Goal: Task Accomplishment & Management: Complete application form

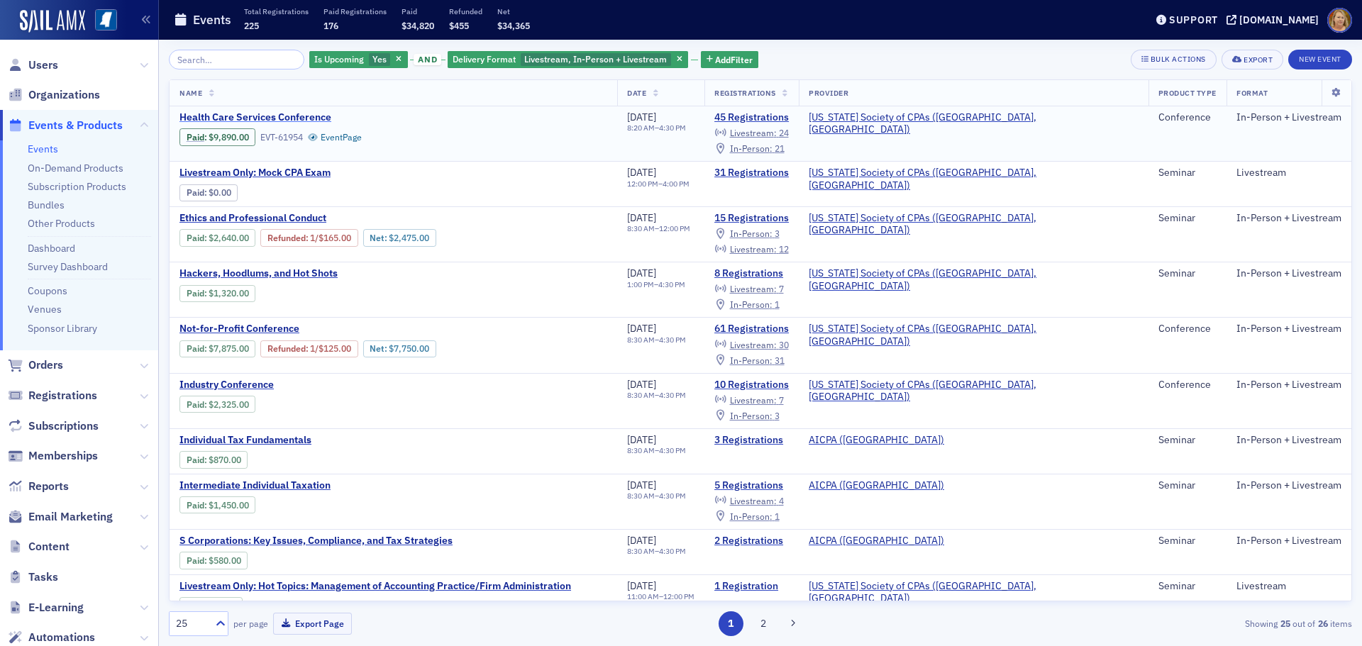
click at [250, 117] on span "Health Care Services Conference" at bounding box center [298, 117] width 238 height 13
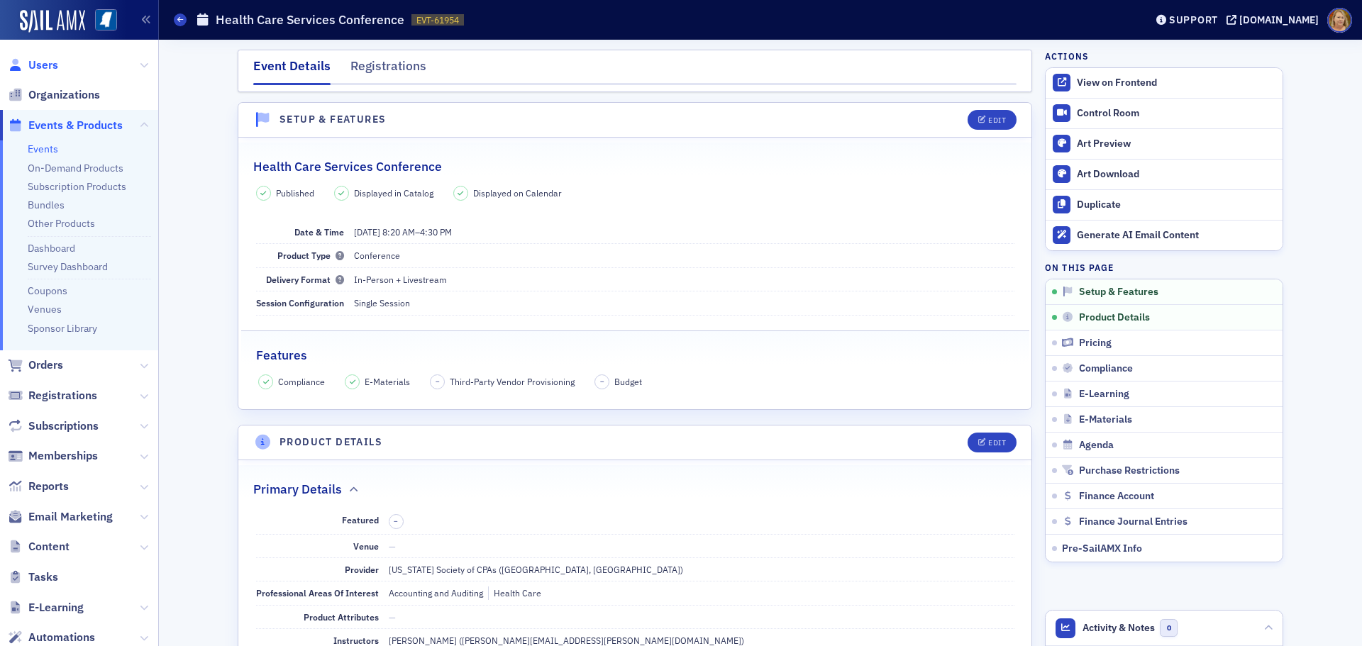
click at [48, 67] on span "Users" at bounding box center [43, 65] width 30 height 16
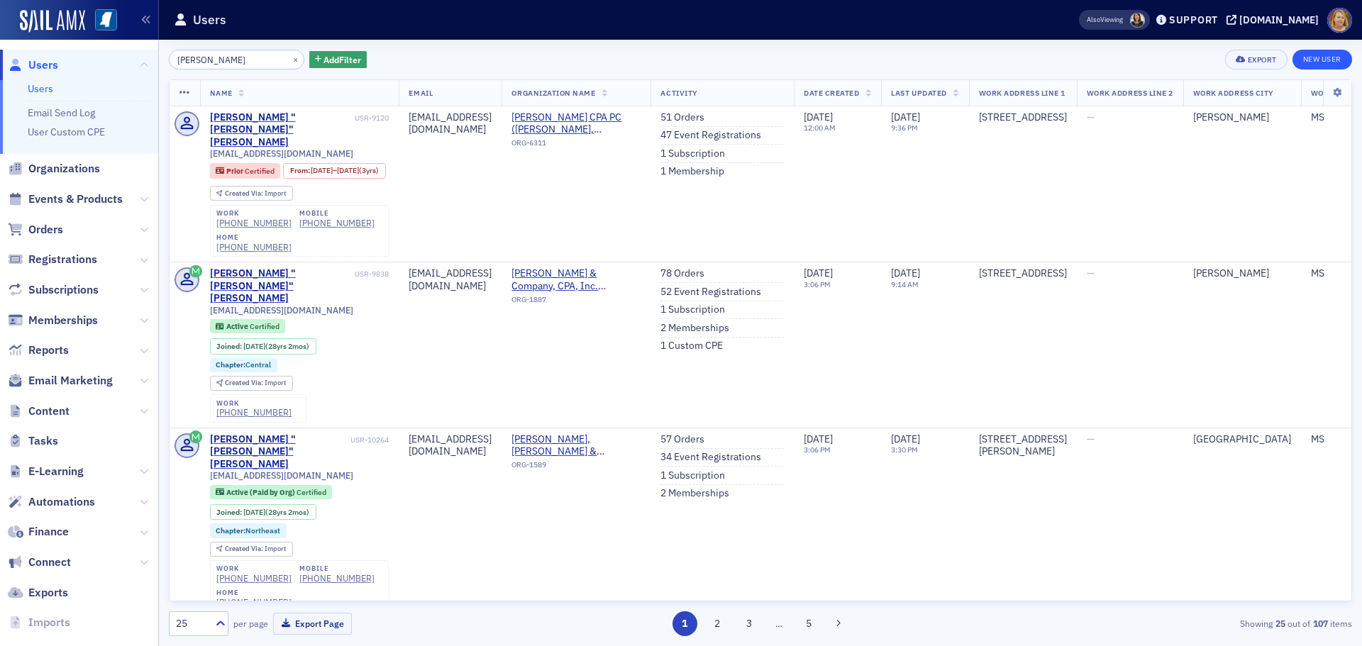
type input "Leah Rupp Smith"
click at [1315, 62] on link "New User" at bounding box center [1322, 60] width 60 height 20
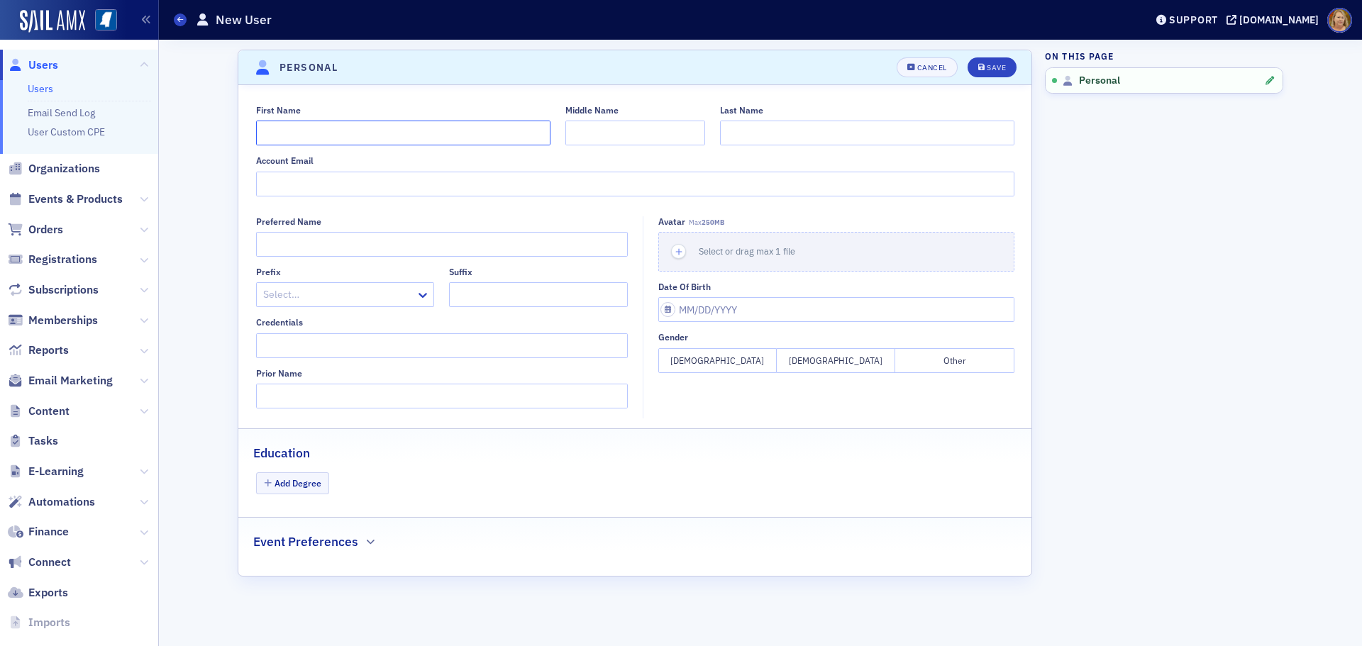
click at [388, 129] on input "First Name" at bounding box center [403, 133] width 294 height 25
type input "Leah"
type input "Rupp"
type input "Smith"
click at [347, 184] on input "Account Email" at bounding box center [635, 184] width 758 height 25
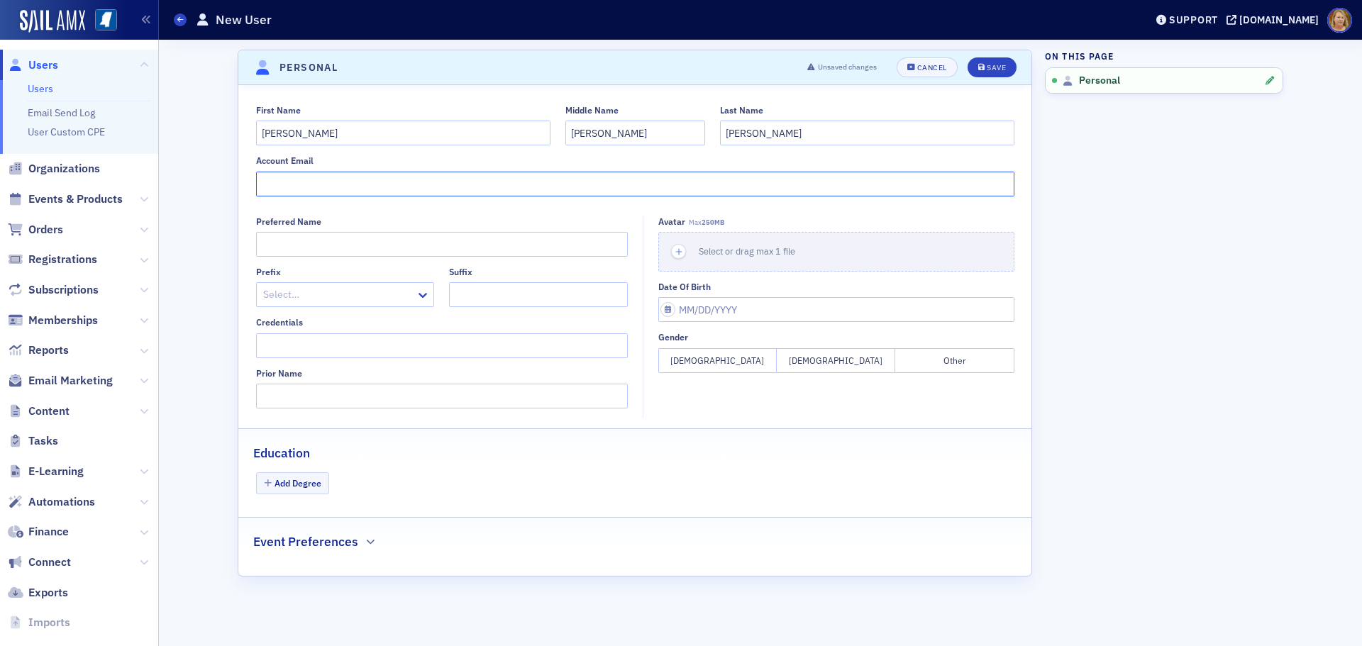
paste input "lsmith@mhanet.org>"
type input "lsmith@mhanet.org"
click at [696, 363] on button "Female" at bounding box center [717, 360] width 118 height 25
click at [991, 67] on div "Save" at bounding box center [995, 68] width 19 height 8
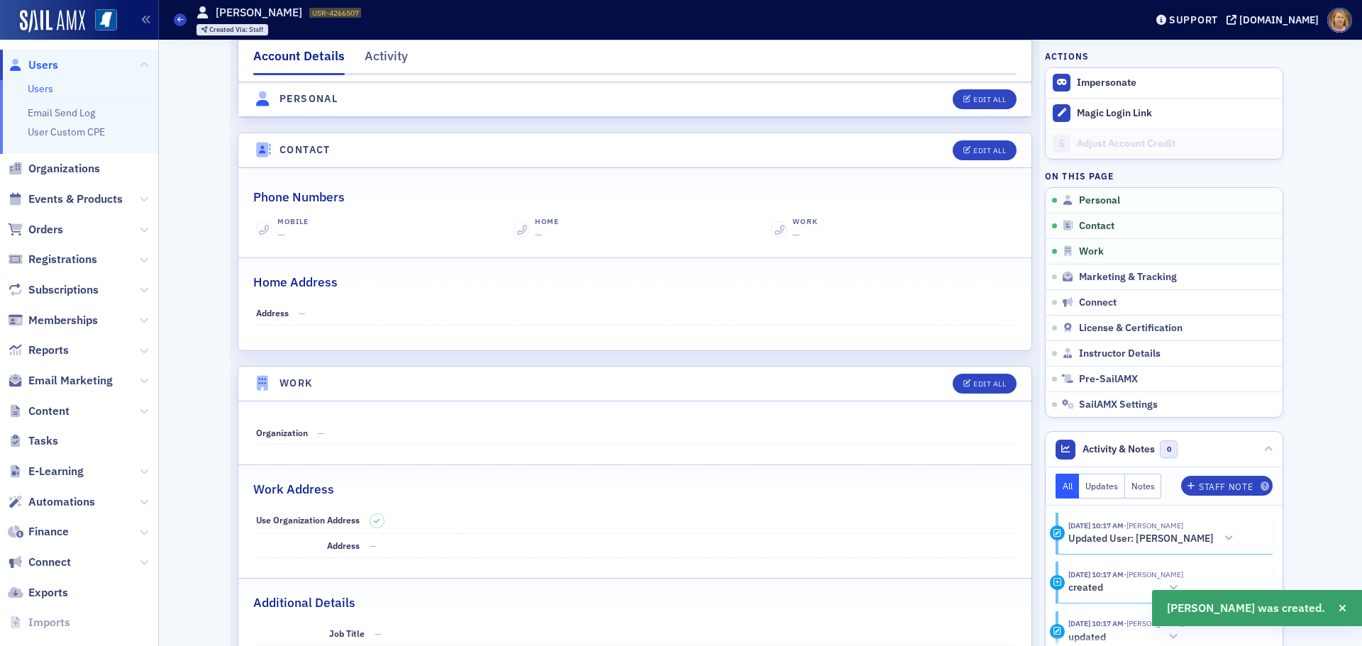
scroll to position [596, 0]
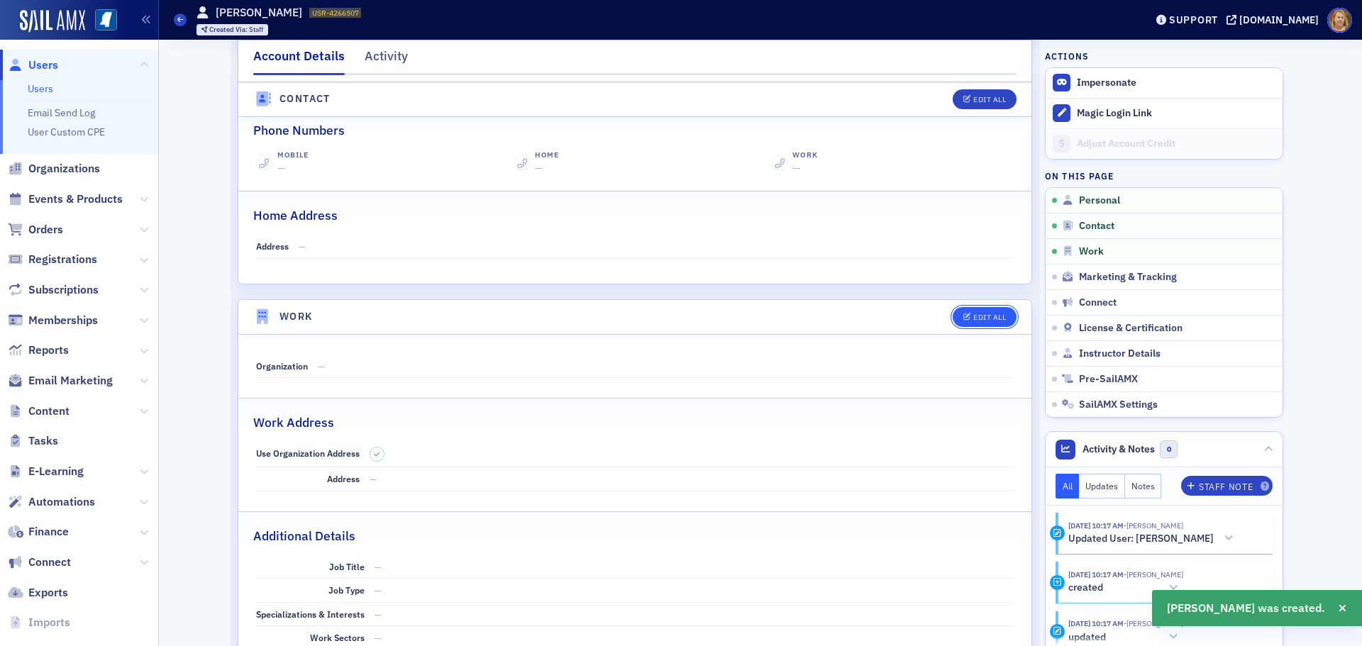
click at [973, 320] on div "Edit All" at bounding box center [989, 317] width 33 height 8
select select "US"
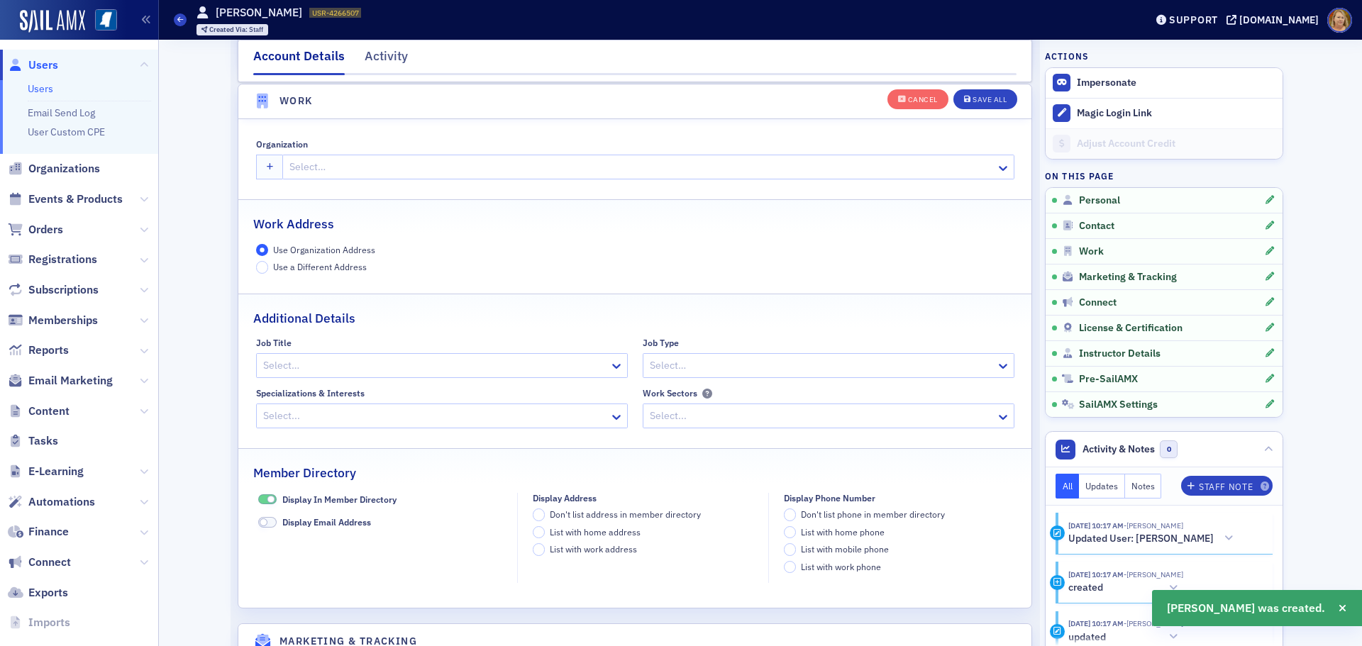
scroll to position [1123, 0]
click at [335, 161] on div at bounding box center [641, 166] width 706 height 18
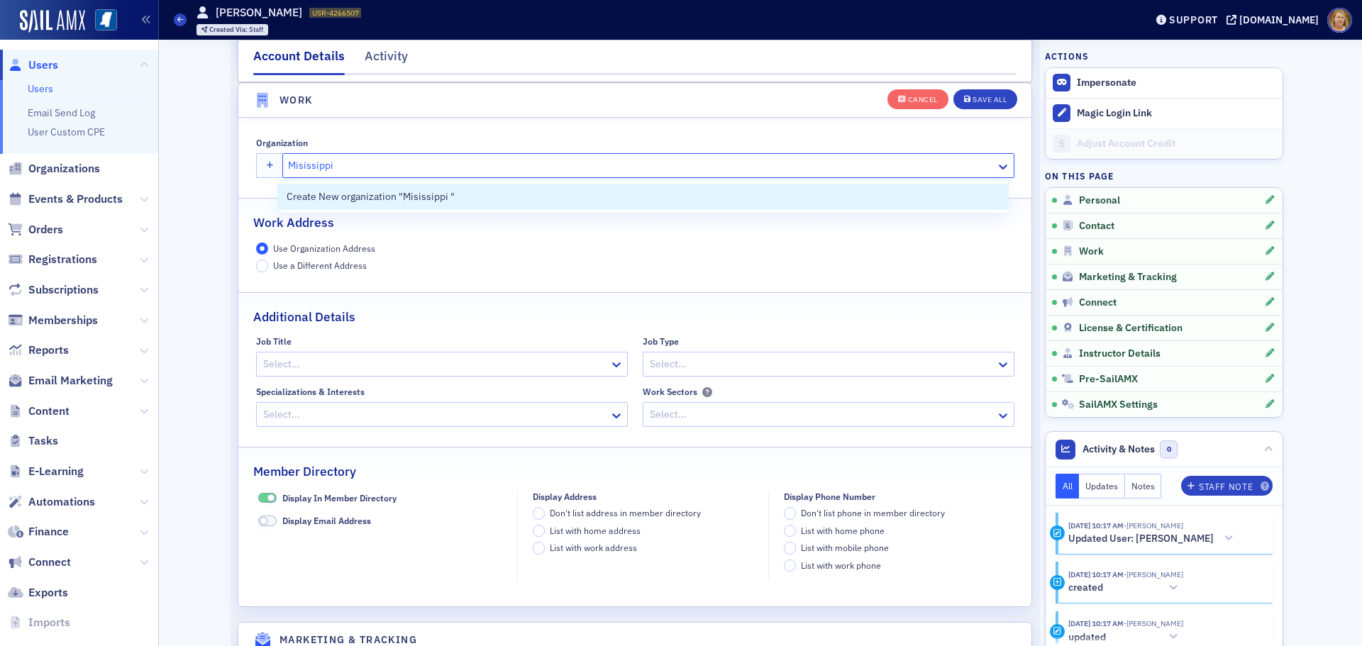
click at [299, 166] on input "Misissippi" at bounding box center [313, 165] width 50 height 15
type input "Mississippi"
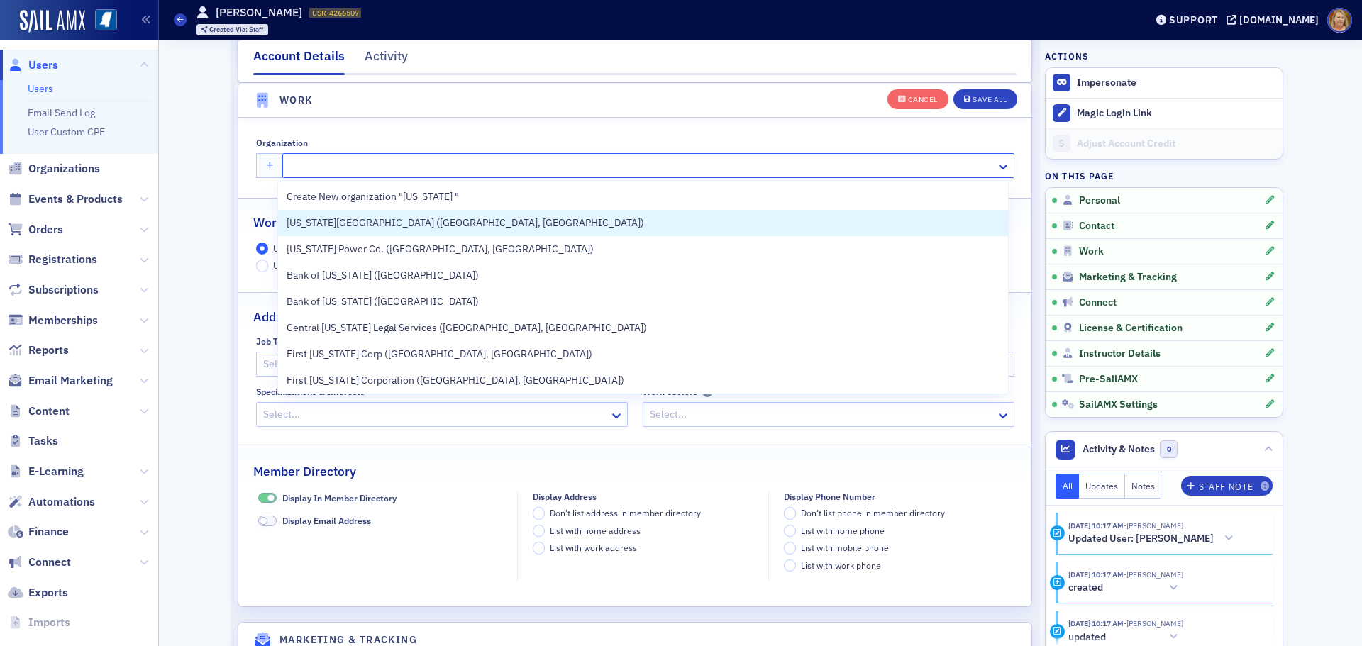
click at [350, 166] on div at bounding box center [641, 166] width 706 height 18
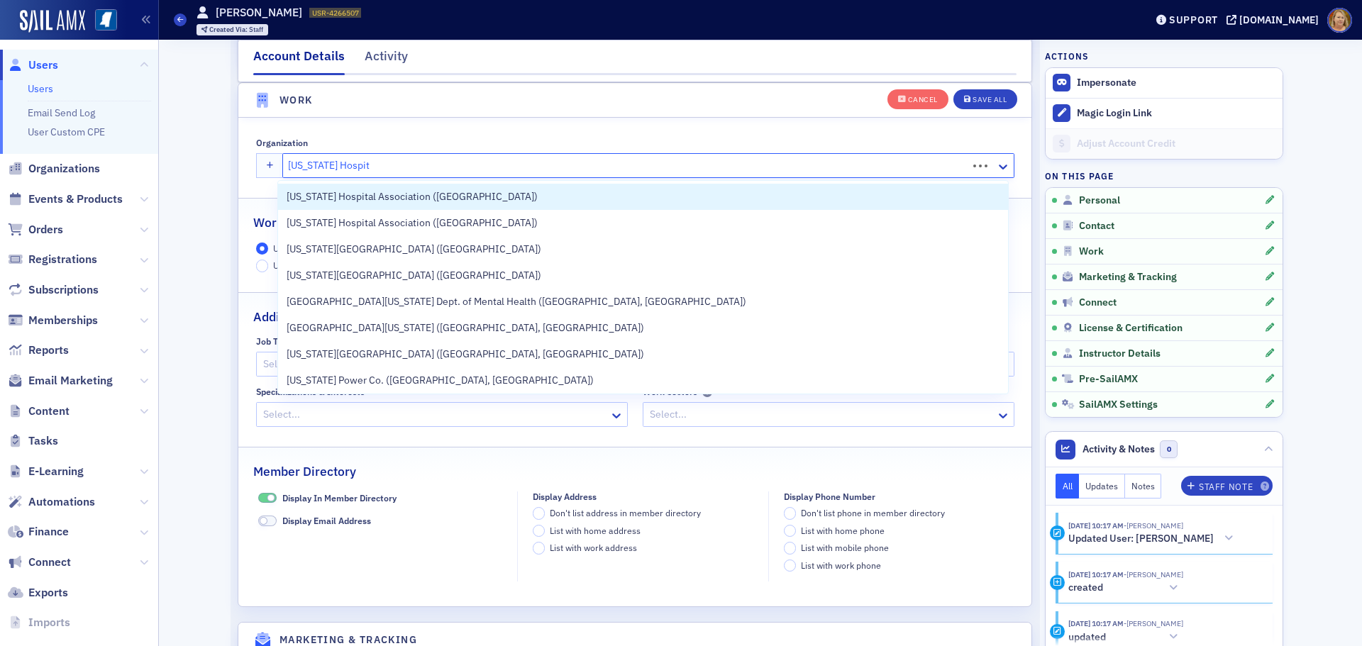
type input "Mississippi Hospita"
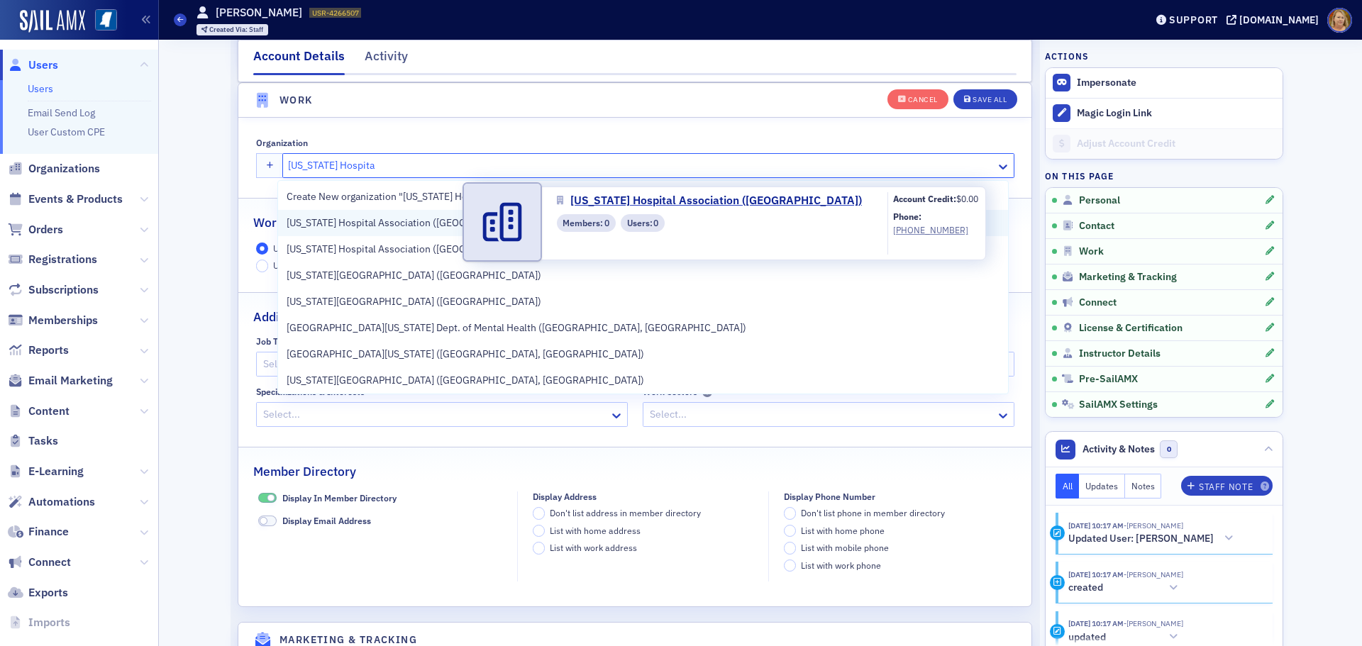
click at [356, 220] on span "Mississippi Hospital Association (Jackson)" at bounding box center [412, 223] width 251 height 15
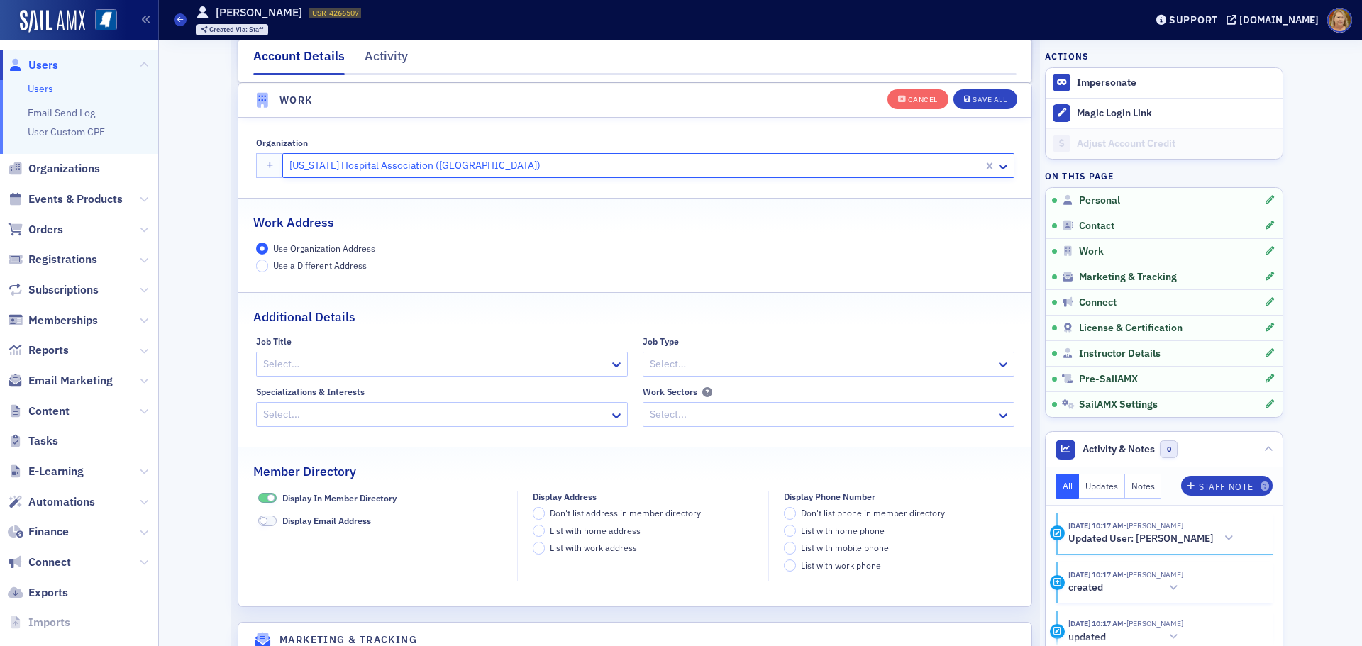
click at [272, 367] on div at bounding box center [435, 364] width 346 height 18
click at [972, 99] on div "Save All" at bounding box center [989, 100] width 34 height 8
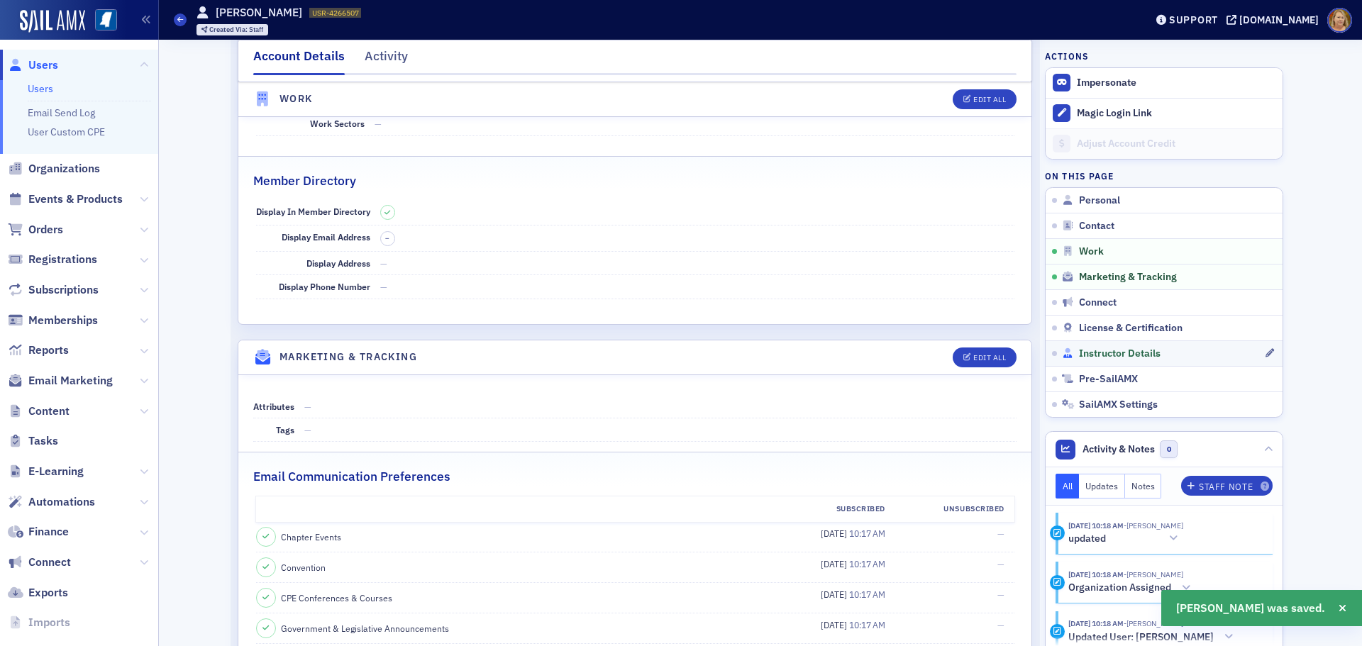
click at [1079, 355] on span "Instructor Details" at bounding box center [1120, 353] width 82 height 13
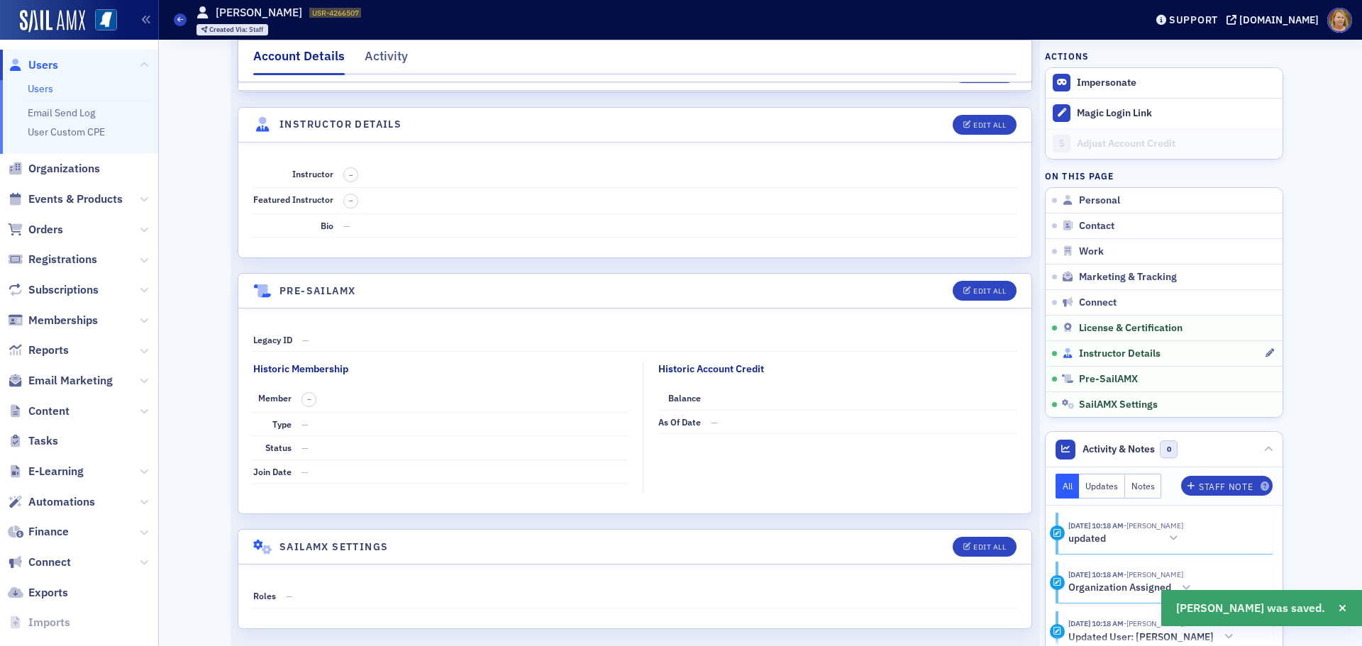
scroll to position [2396, 0]
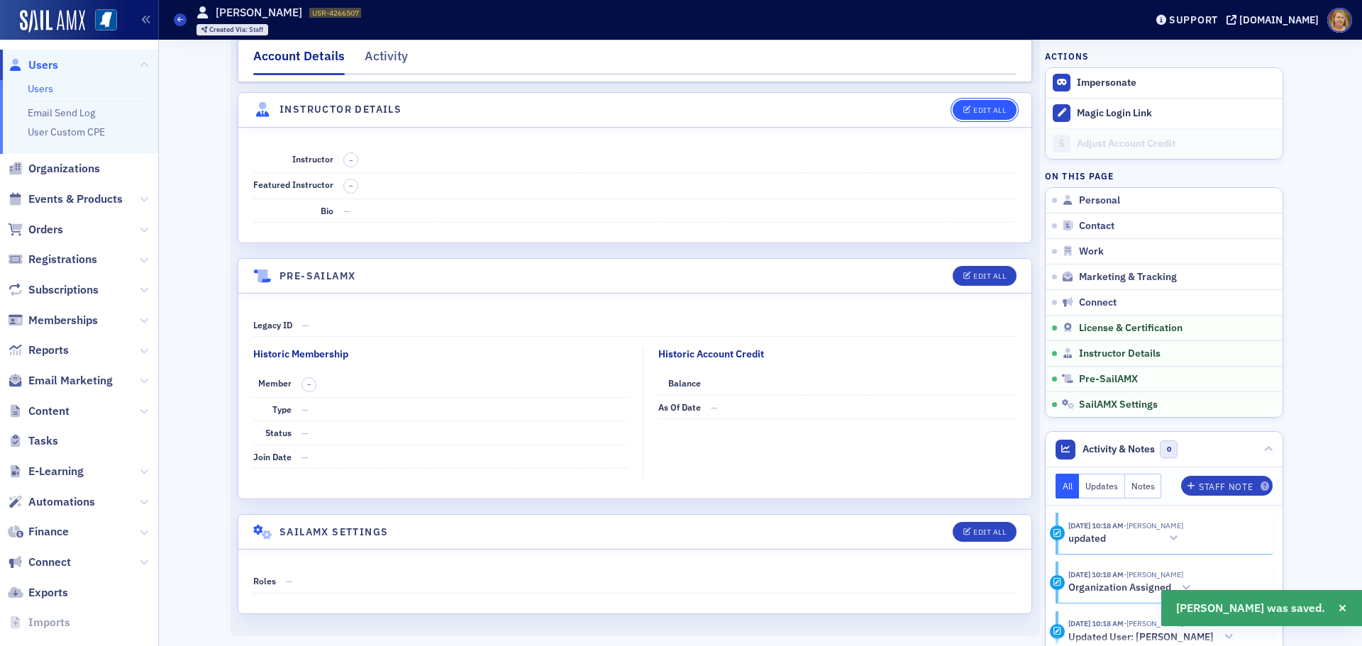
click at [963, 106] on icon "button" at bounding box center [967, 110] width 9 height 8
select select "US"
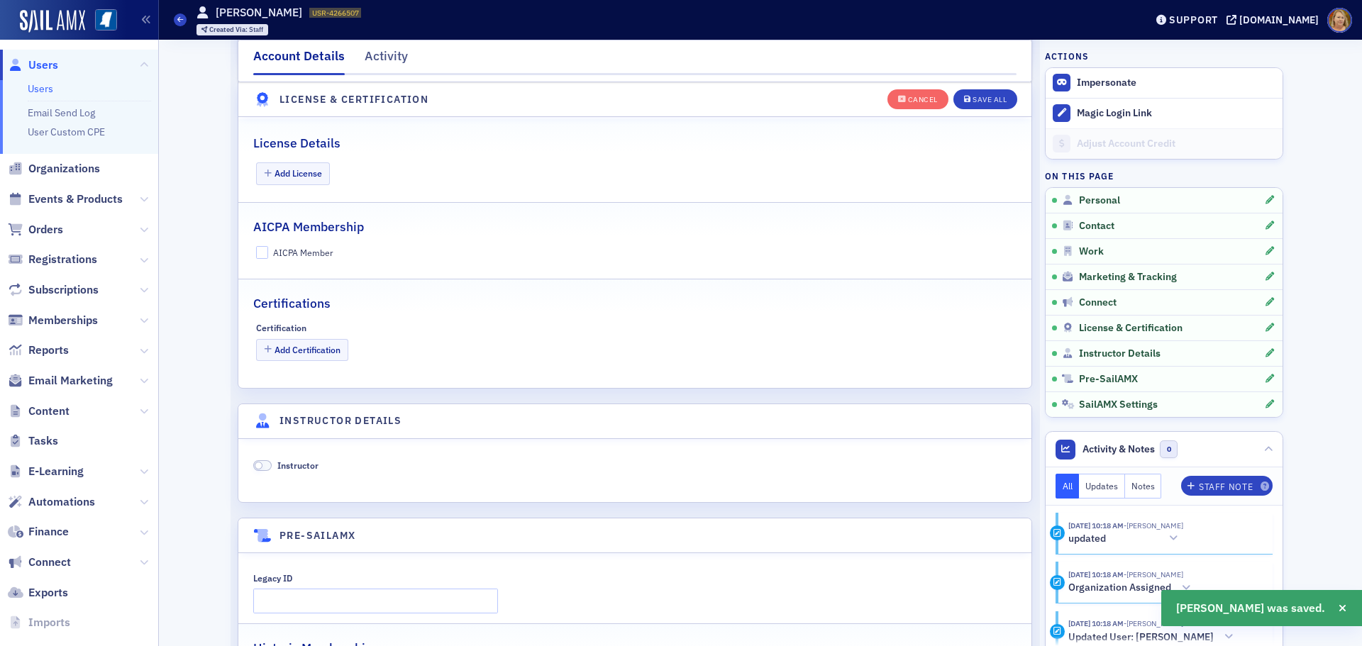
scroll to position [2717, 0]
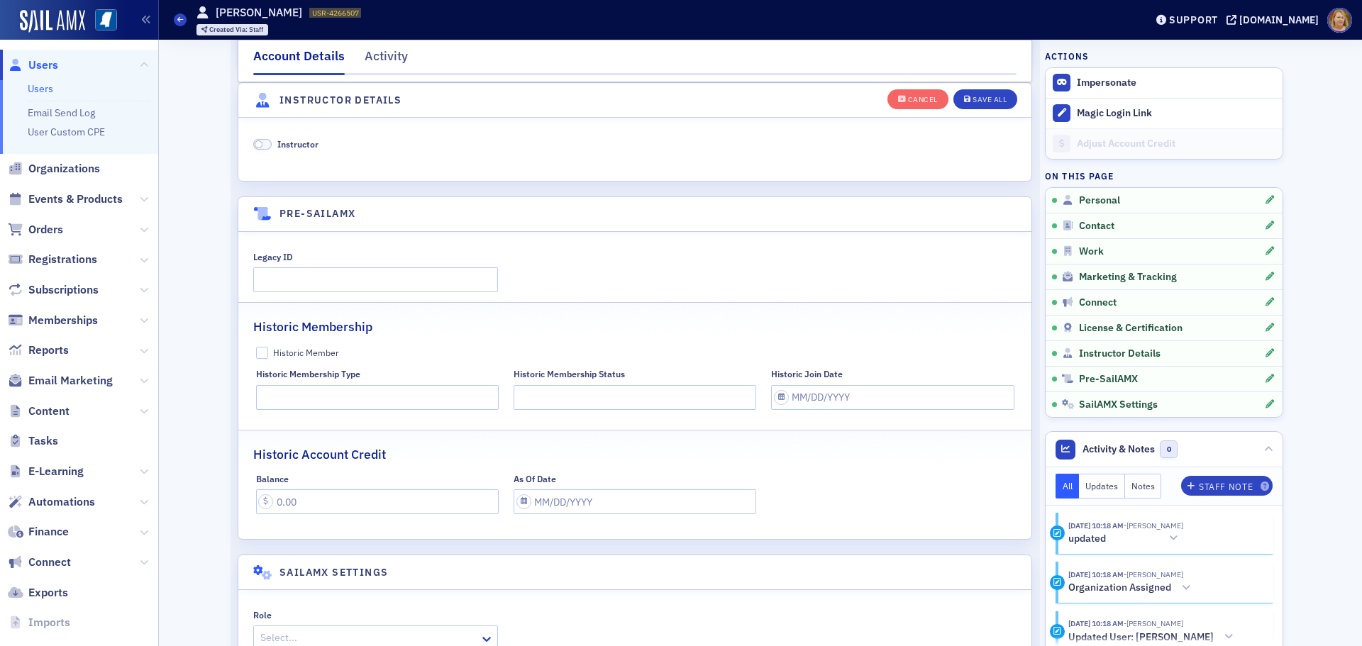
click at [260, 141] on span at bounding box center [262, 144] width 18 height 11
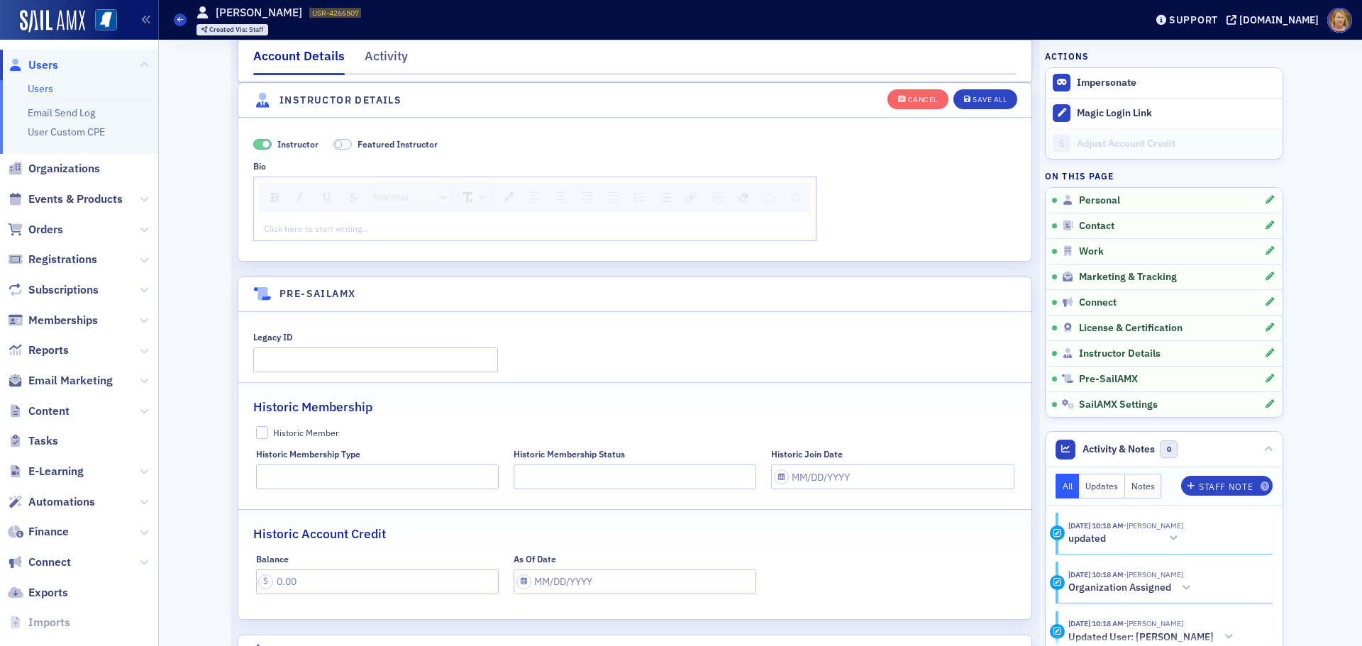
click at [298, 228] on div "rdw-editor" at bounding box center [535, 228] width 541 height 13
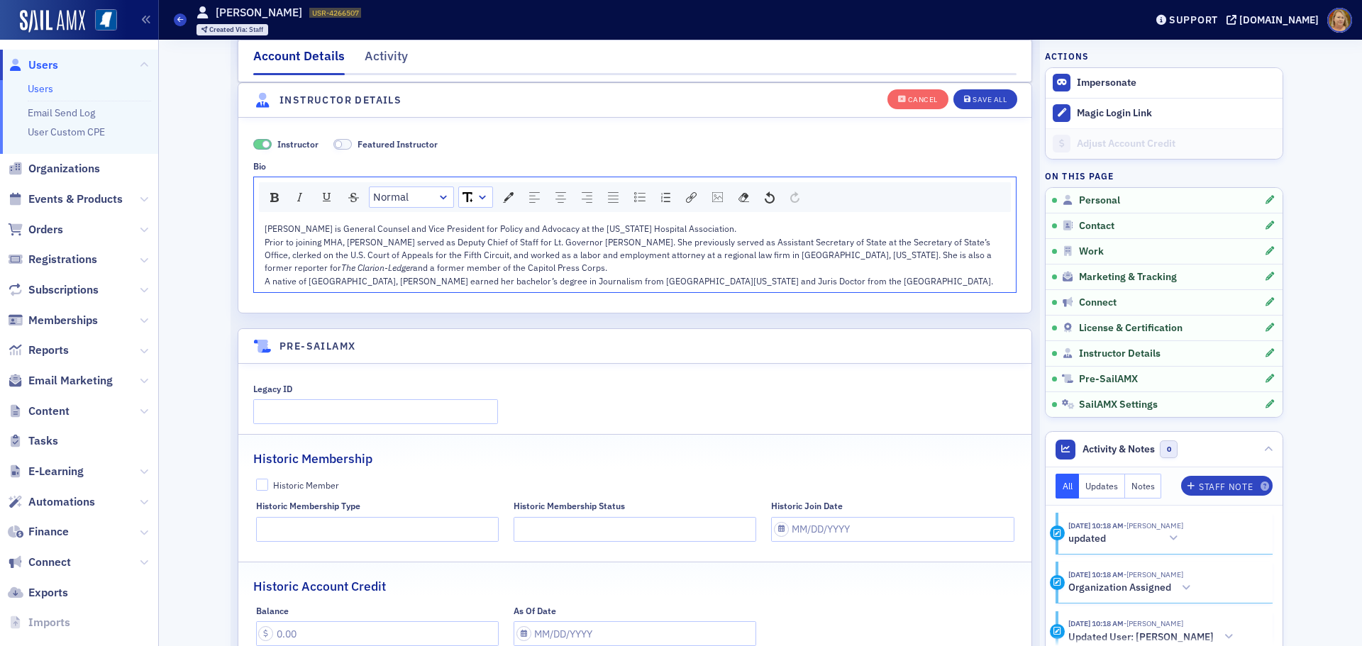
click at [732, 228] on div "Leah Rupp Smith is General Counsel and Vice President for Policy and Advocacy a…" at bounding box center [635, 228] width 741 height 13
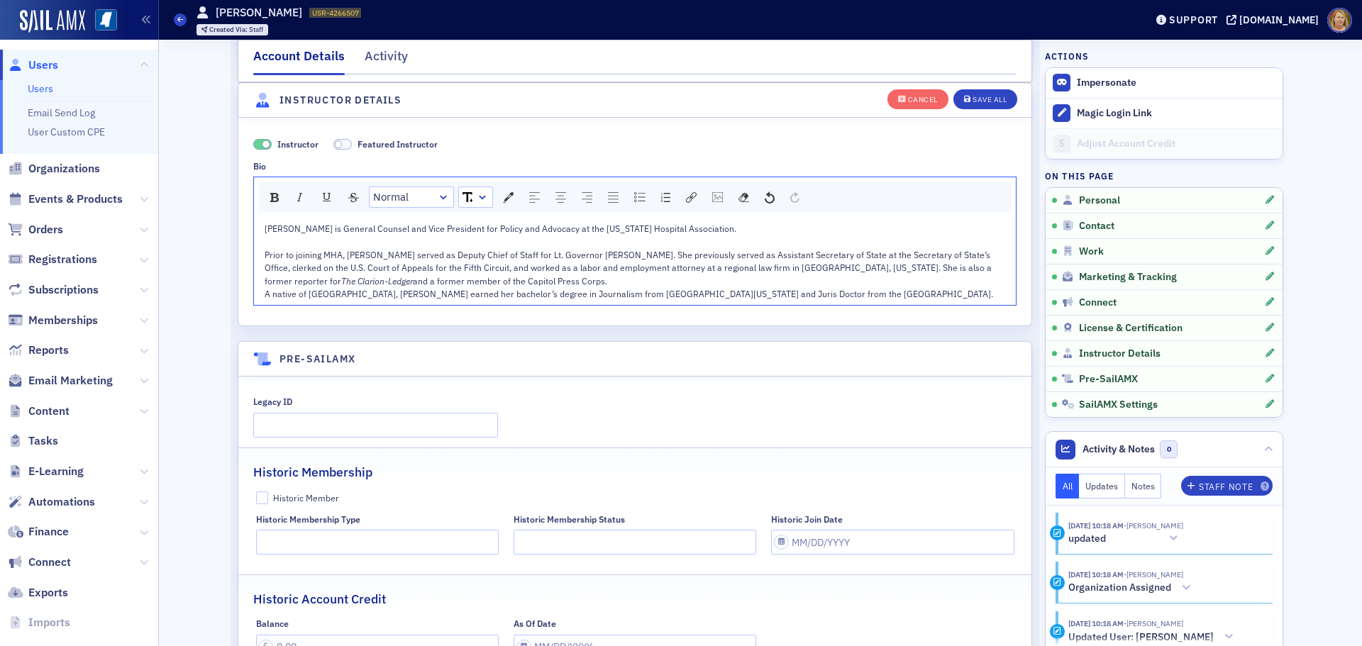
click at [494, 285] on div "Prior to joining MHA, Smith served as Deputy Chief of Staff for Lt. Governor De…" at bounding box center [635, 267] width 741 height 39
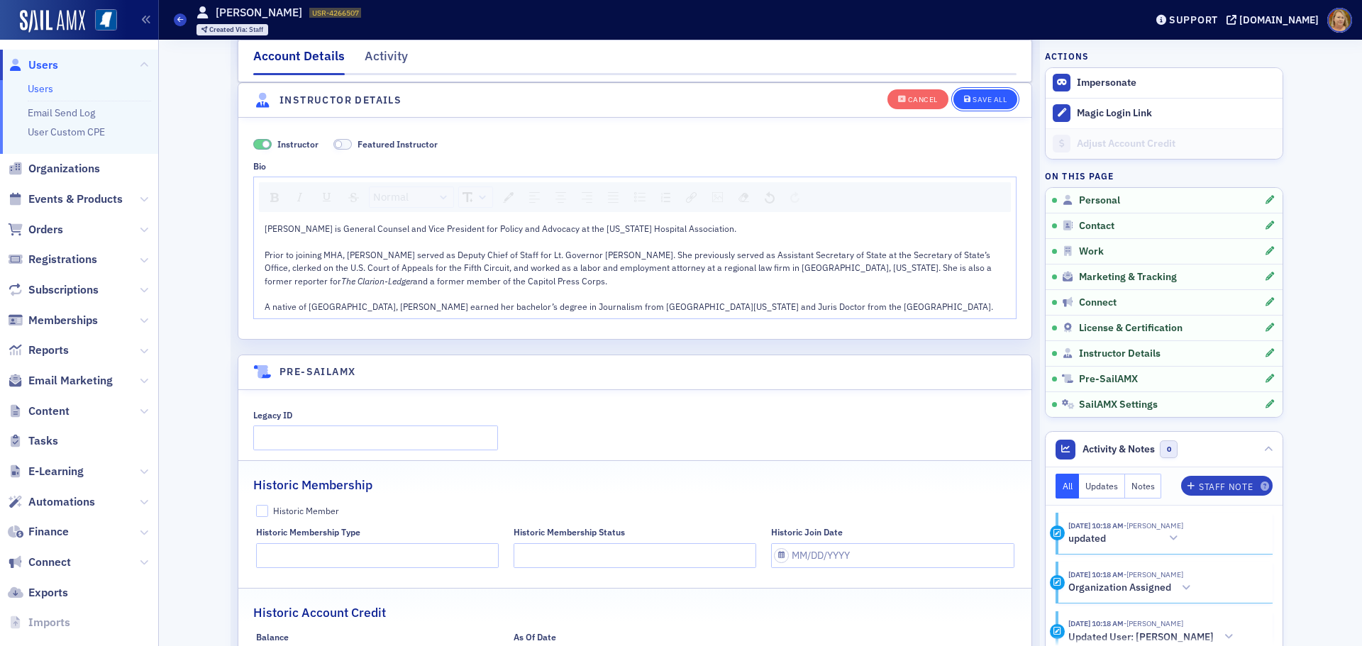
click at [964, 101] on icon "button" at bounding box center [967, 100] width 7 height 8
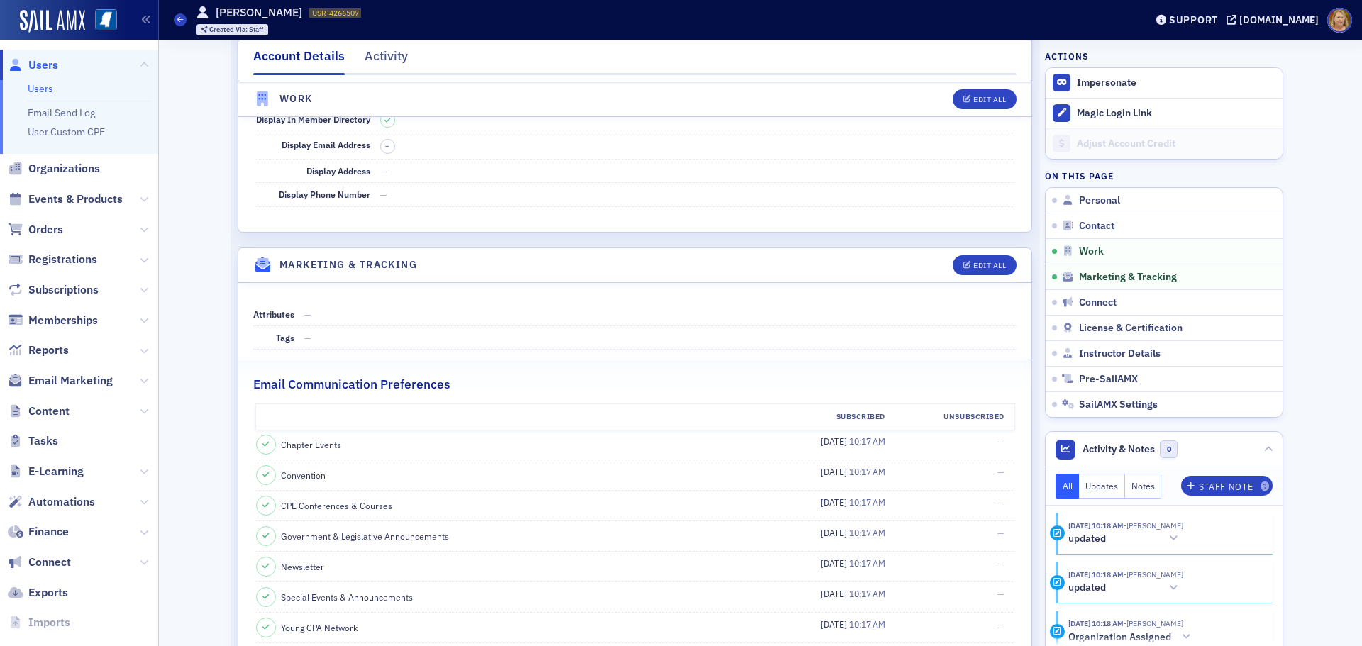
scroll to position [1239, 0]
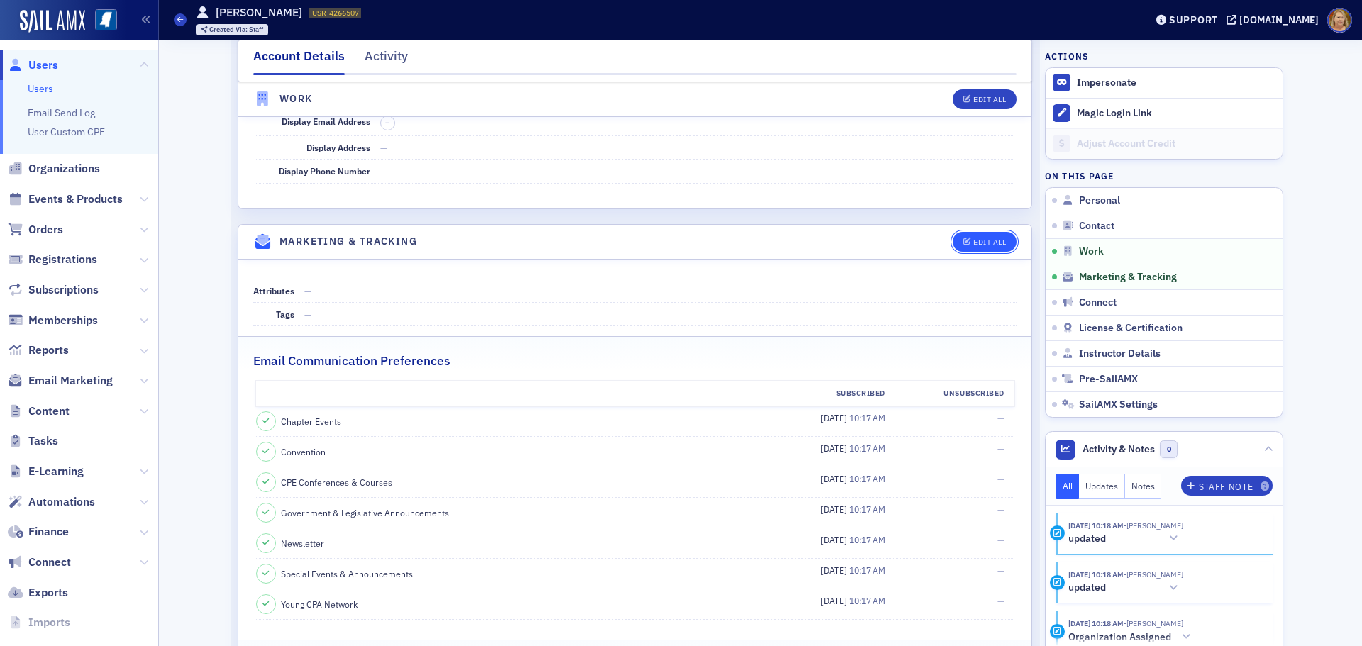
click at [973, 241] on div "Edit All" at bounding box center [989, 242] width 33 height 8
select select "US"
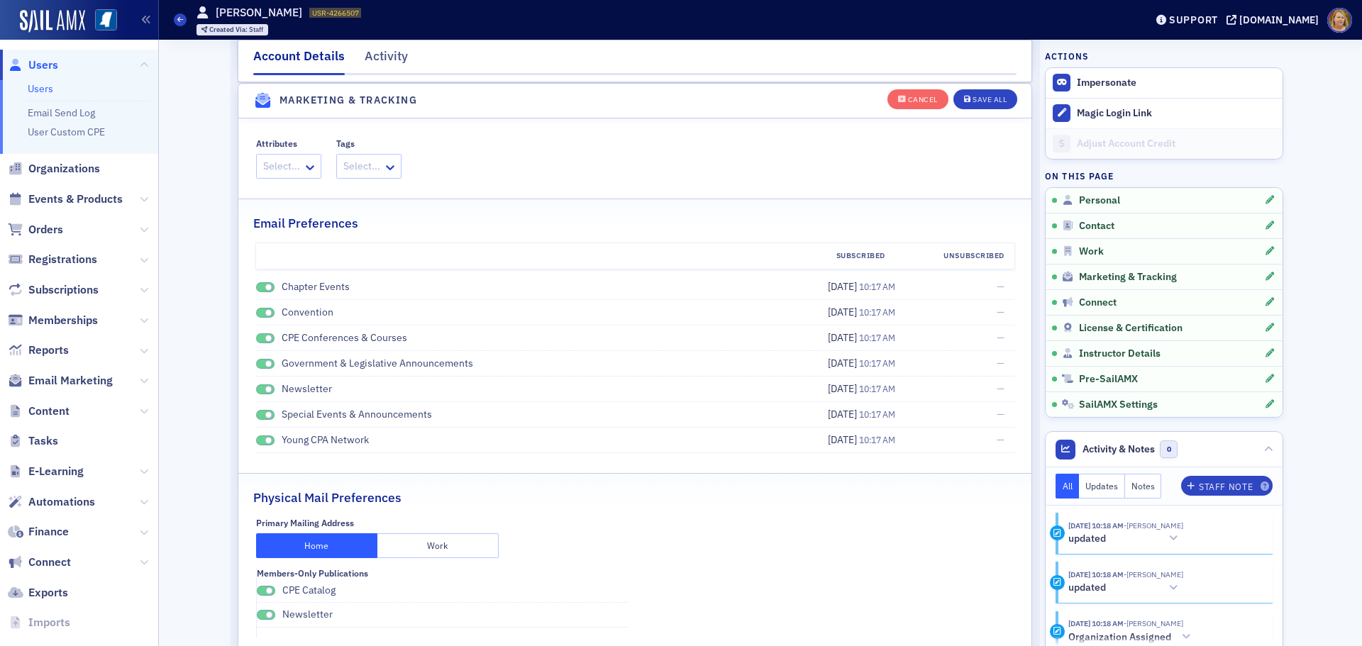
scroll to position [1663, 0]
click at [265, 287] on span at bounding box center [269, 287] width 8 height 8
click at [256, 311] on span at bounding box center [265, 312] width 18 height 11
click at [257, 339] on span at bounding box center [265, 338] width 18 height 11
click at [259, 360] on span at bounding box center [265, 363] width 18 height 11
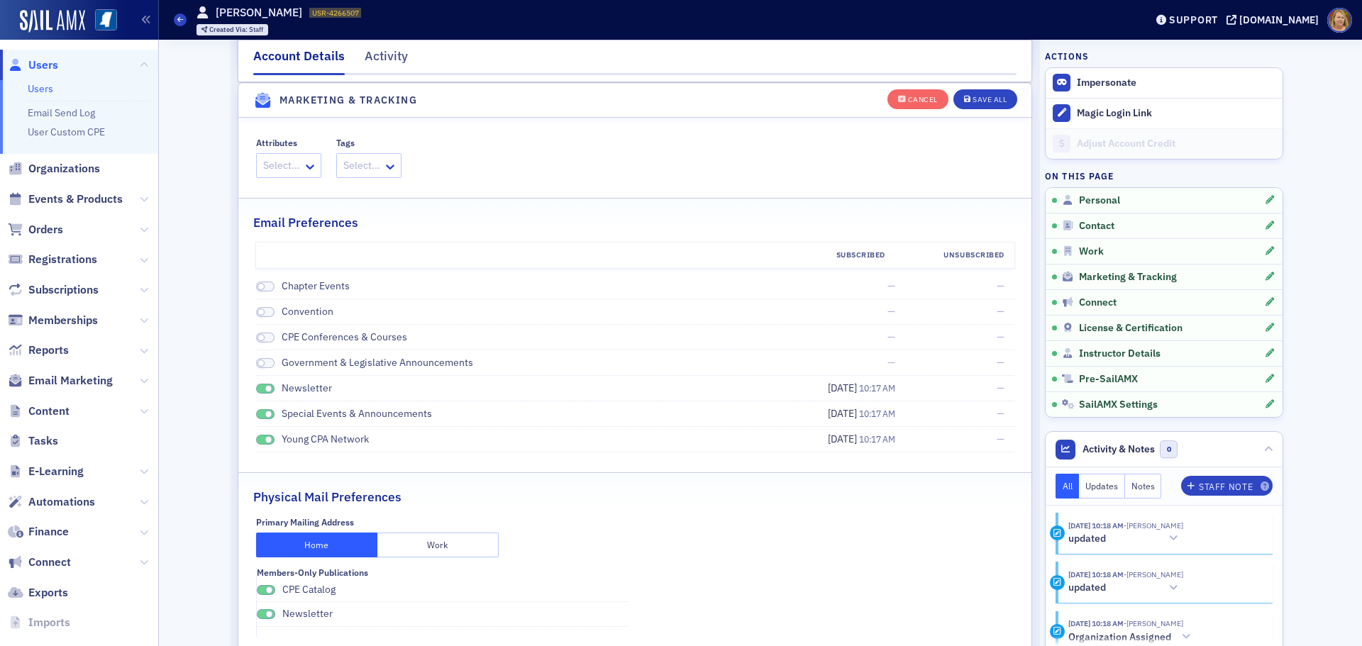
click at [257, 384] on span at bounding box center [265, 389] width 18 height 11
click at [257, 413] on span at bounding box center [265, 414] width 18 height 11
click at [265, 439] on span at bounding box center [269, 440] width 8 height 8
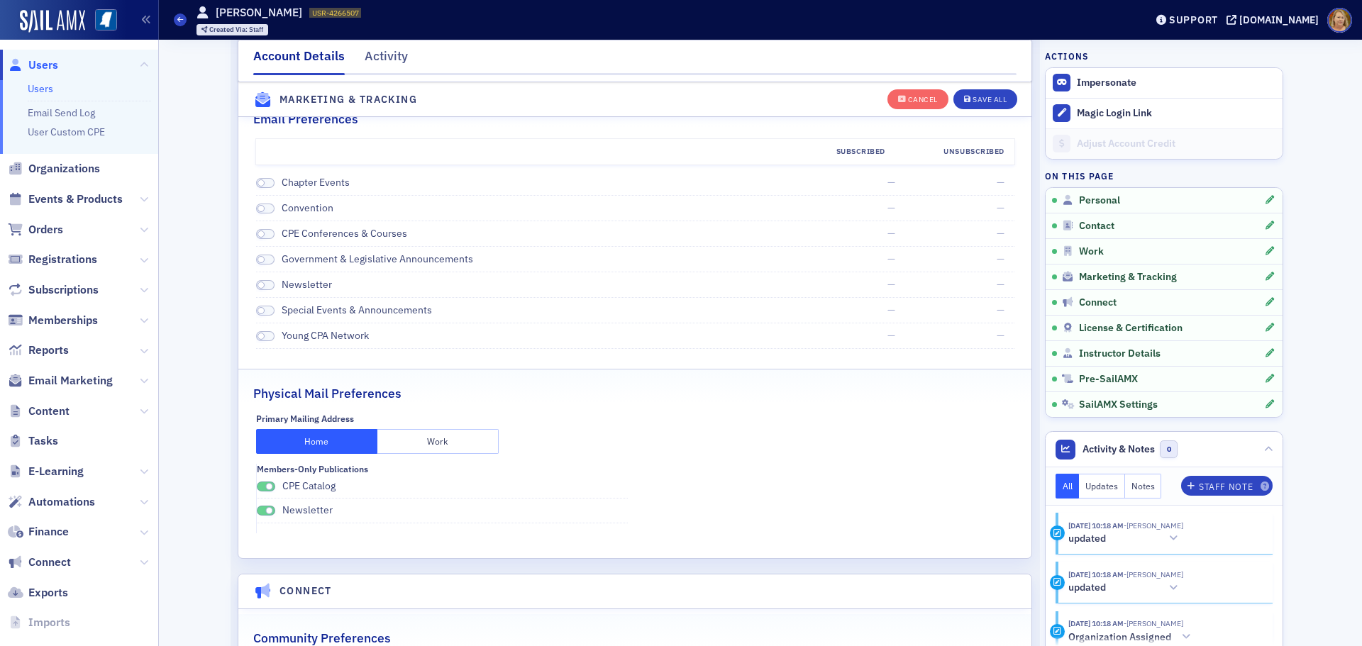
scroll to position [1805, 0]
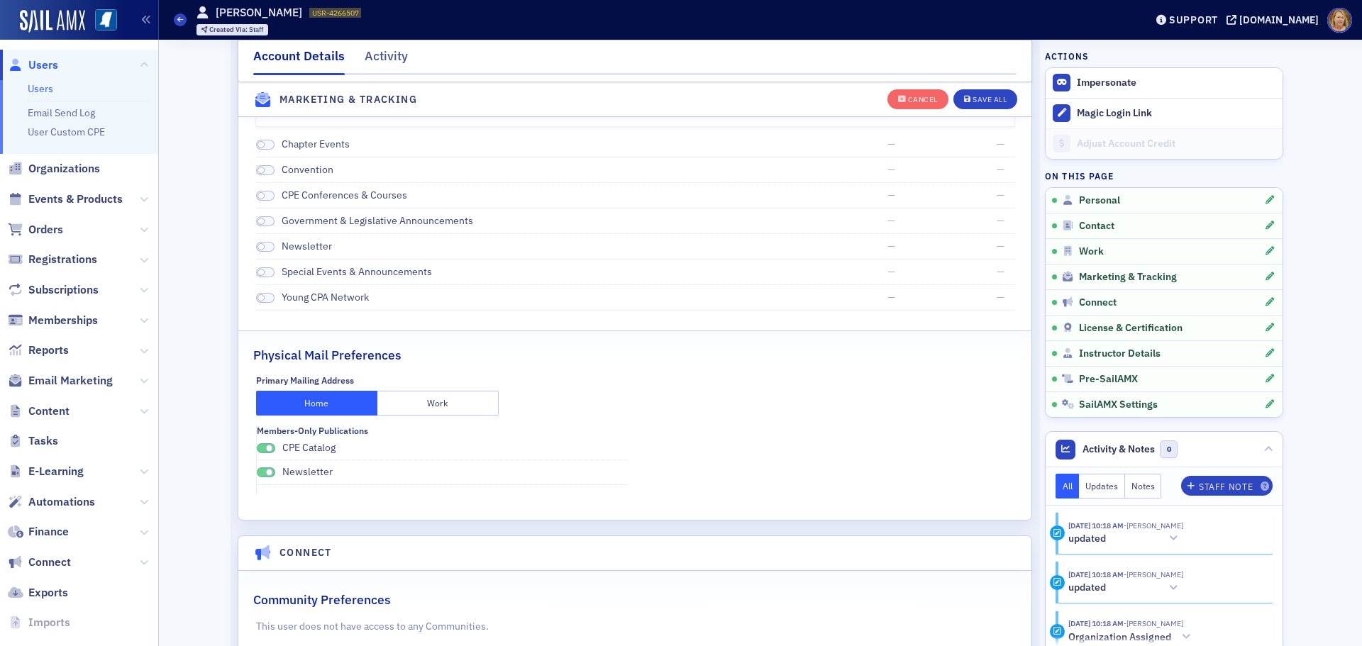
click at [265, 447] on span at bounding box center [269, 449] width 8 height 8
click at [265, 473] on span at bounding box center [269, 473] width 8 height 8
click at [987, 96] on div "Save All" at bounding box center [989, 100] width 34 height 8
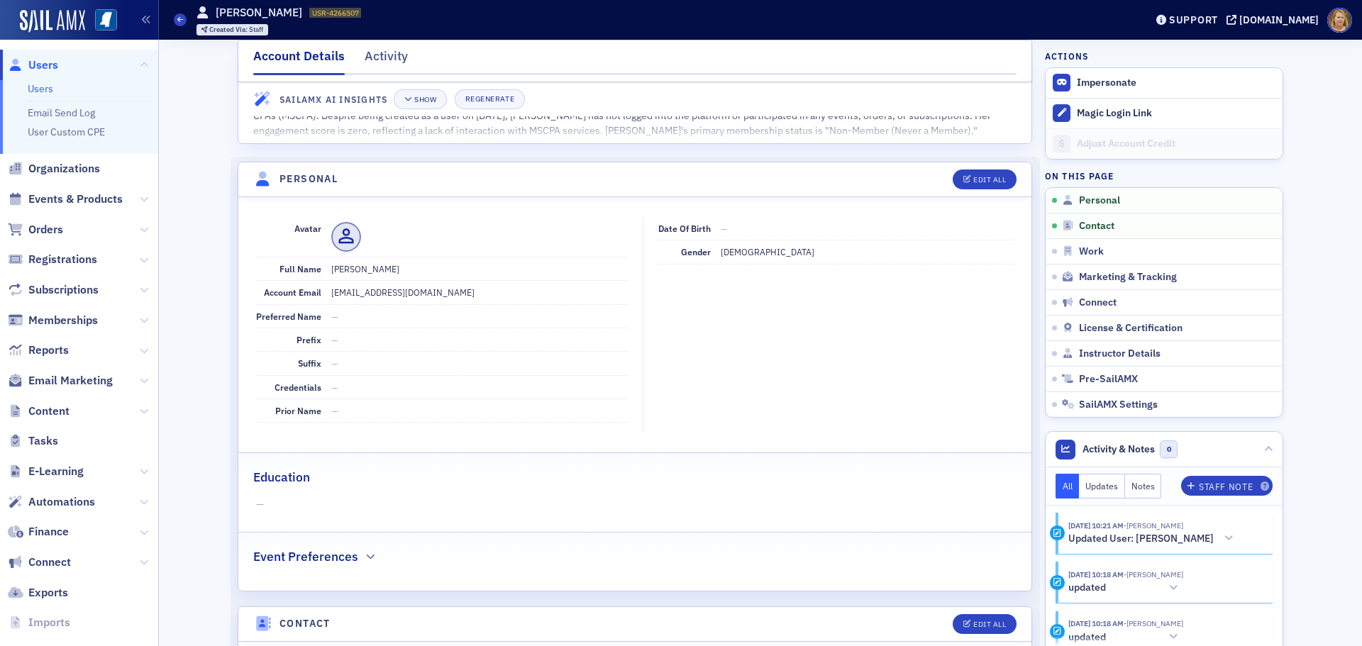
scroll to position [0, 0]
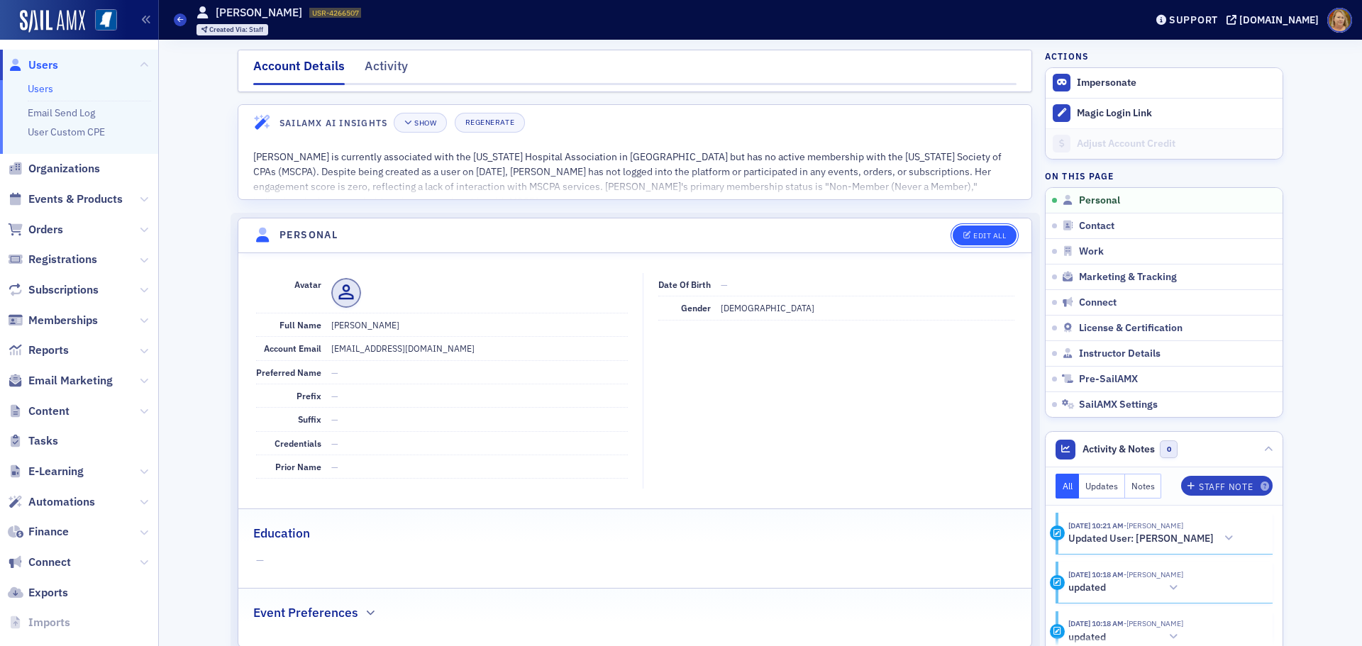
click at [964, 230] on button "Edit All" at bounding box center [984, 236] width 64 height 20
select select "US"
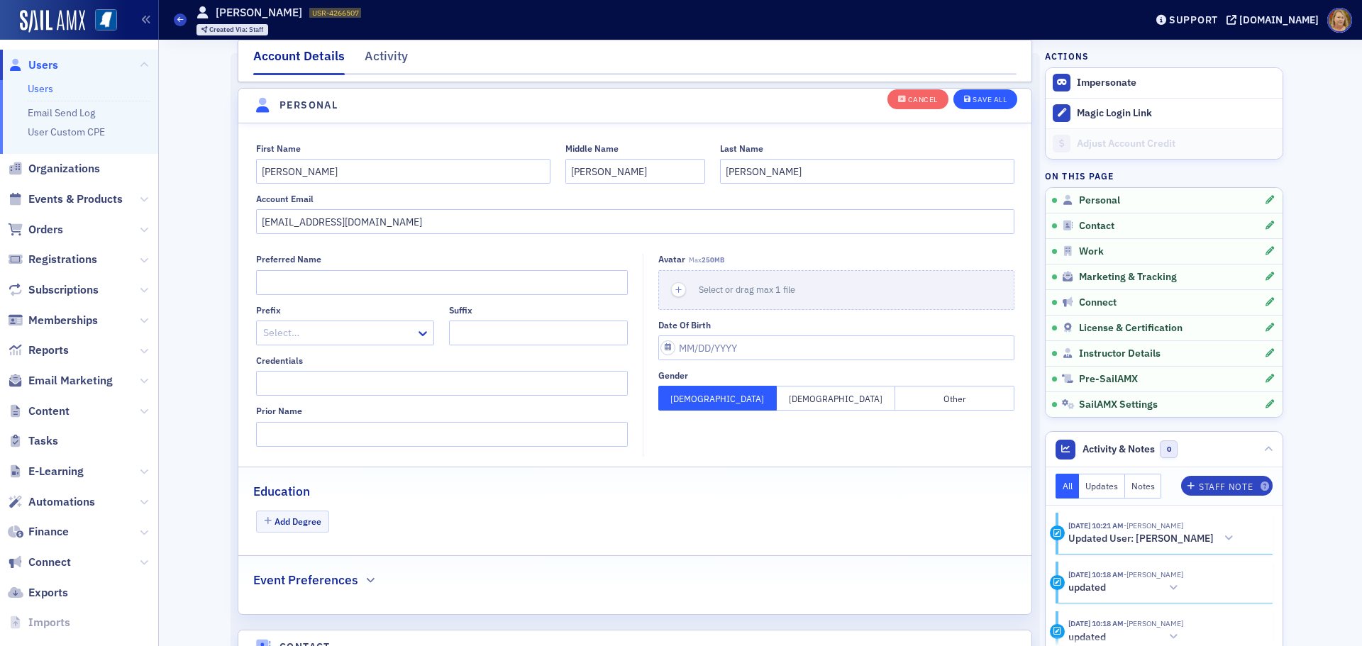
scroll to position [165, 0]
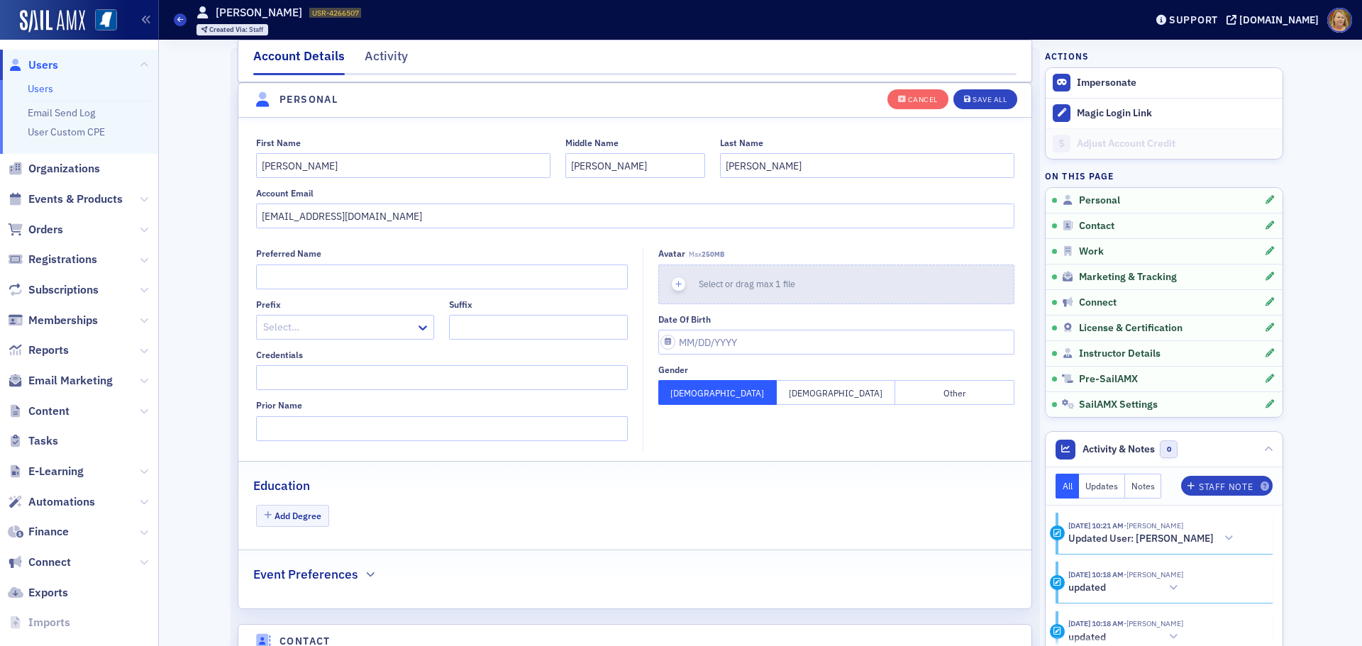
click at [677, 284] on icon "button" at bounding box center [678, 284] width 13 height 13
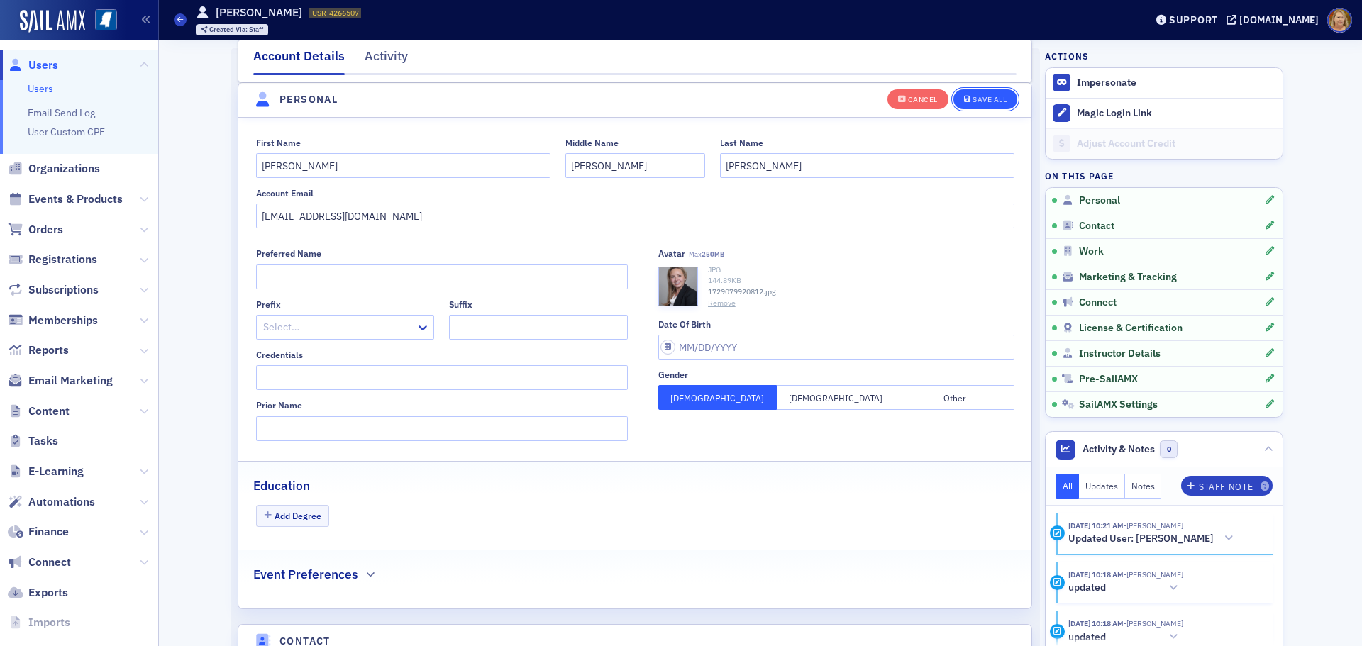
click at [981, 101] on div "Save All" at bounding box center [989, 100] width 34 height 8
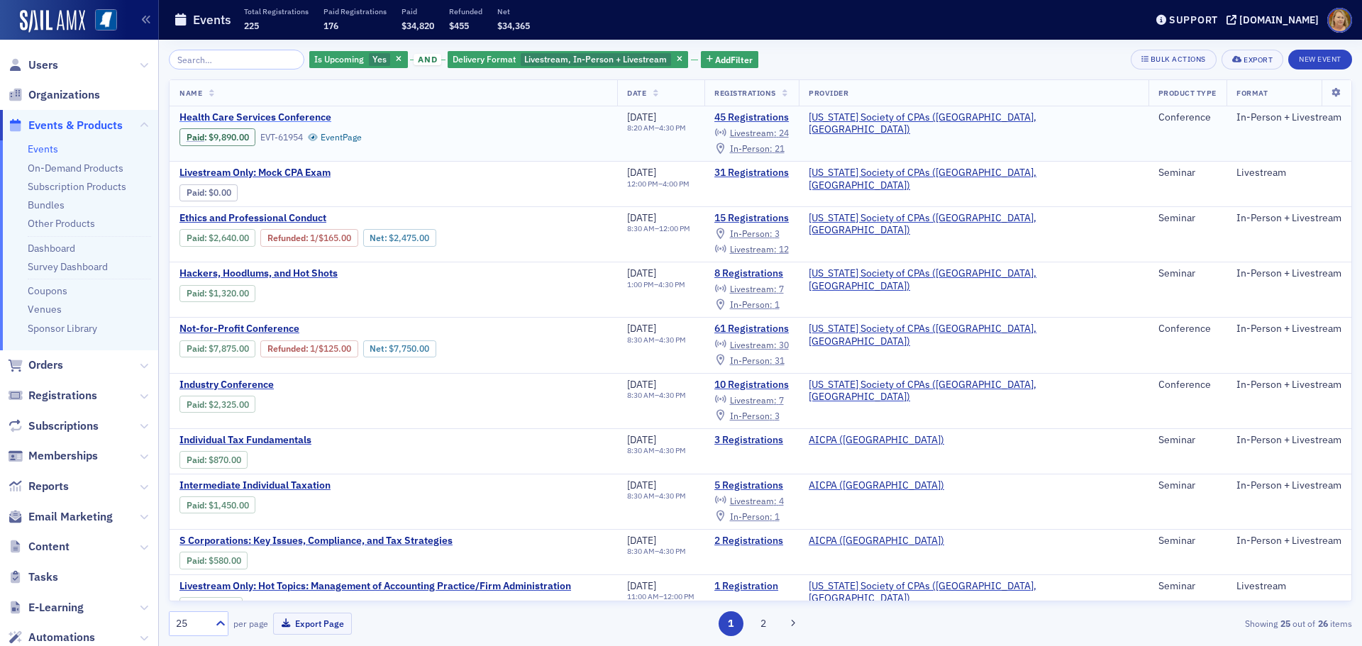
click at [275, 118] on span "Health Care Services Conference" at bounding box center [298, 117] width 238 height 13
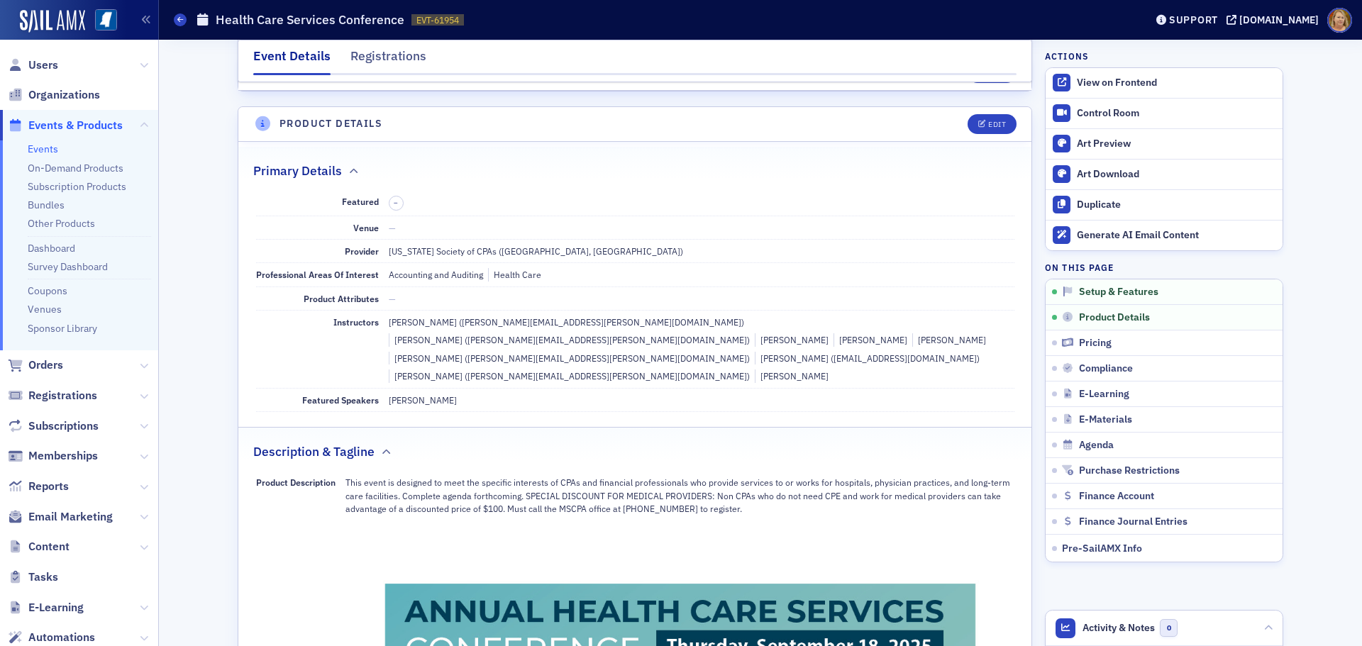
scroll to position [355, 0]
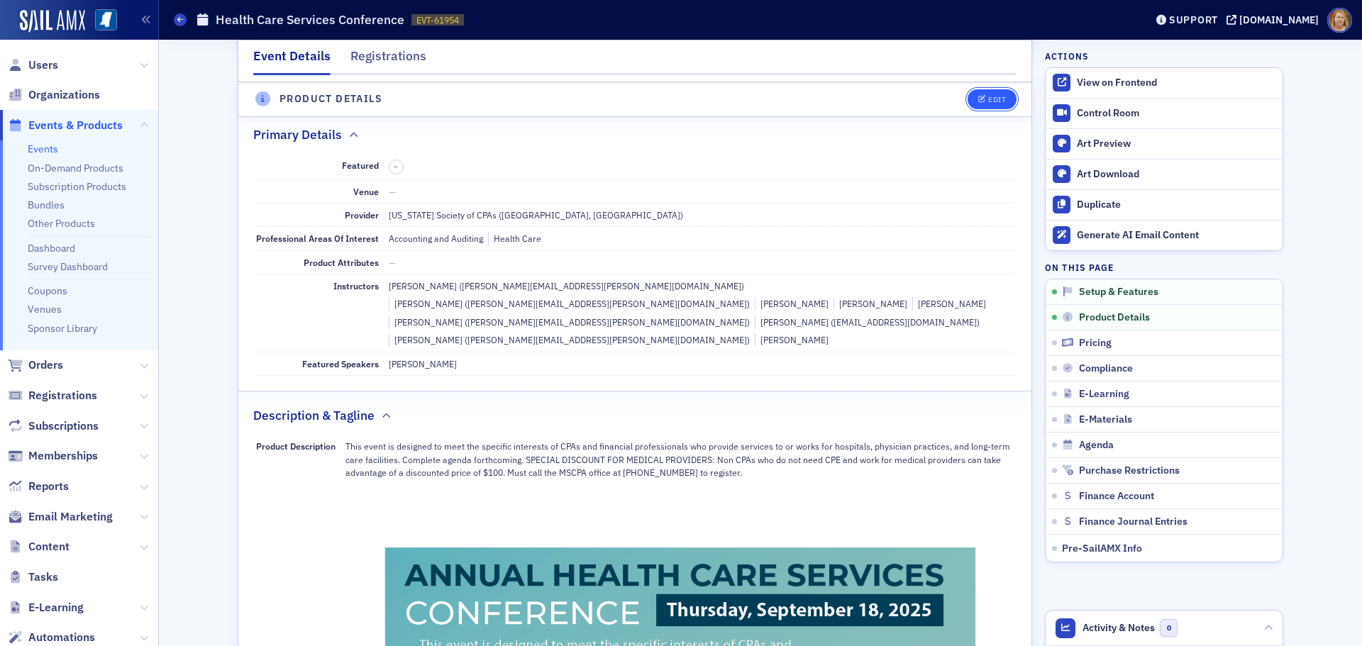
click at [978, 101] on icon "button" at bounding box center [982, 100] width 9 height 8
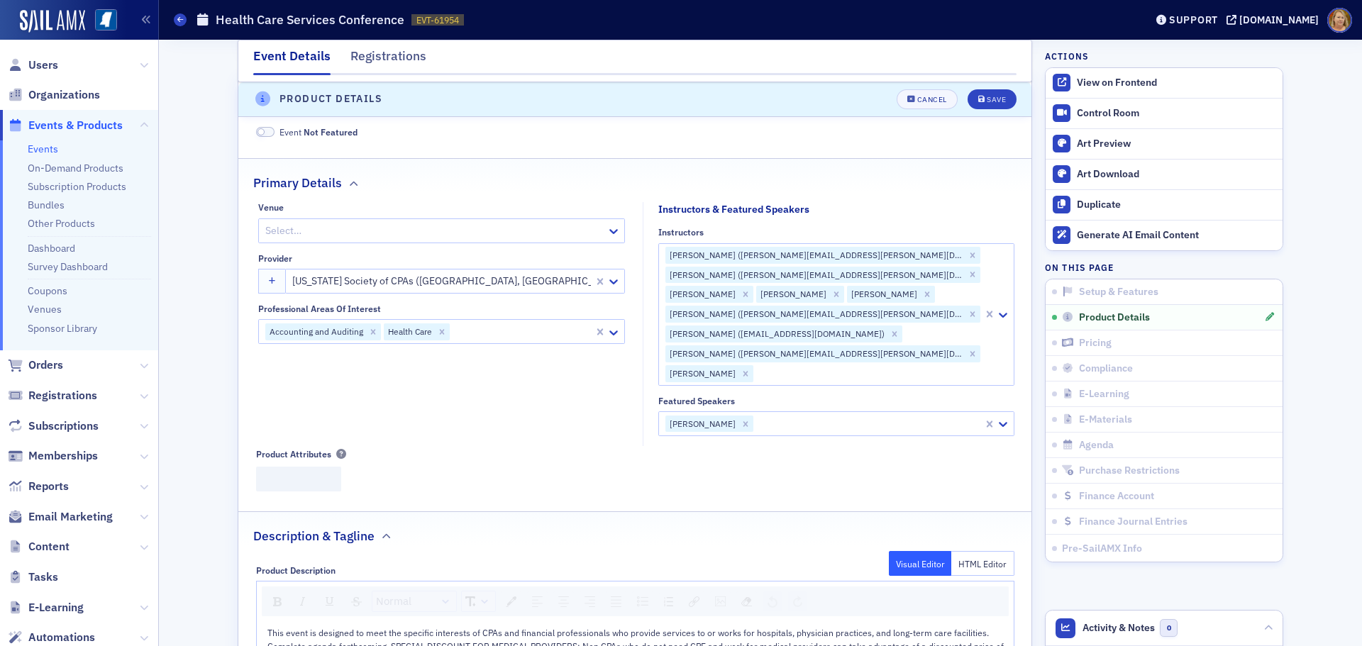
scroll to position [343, 0]
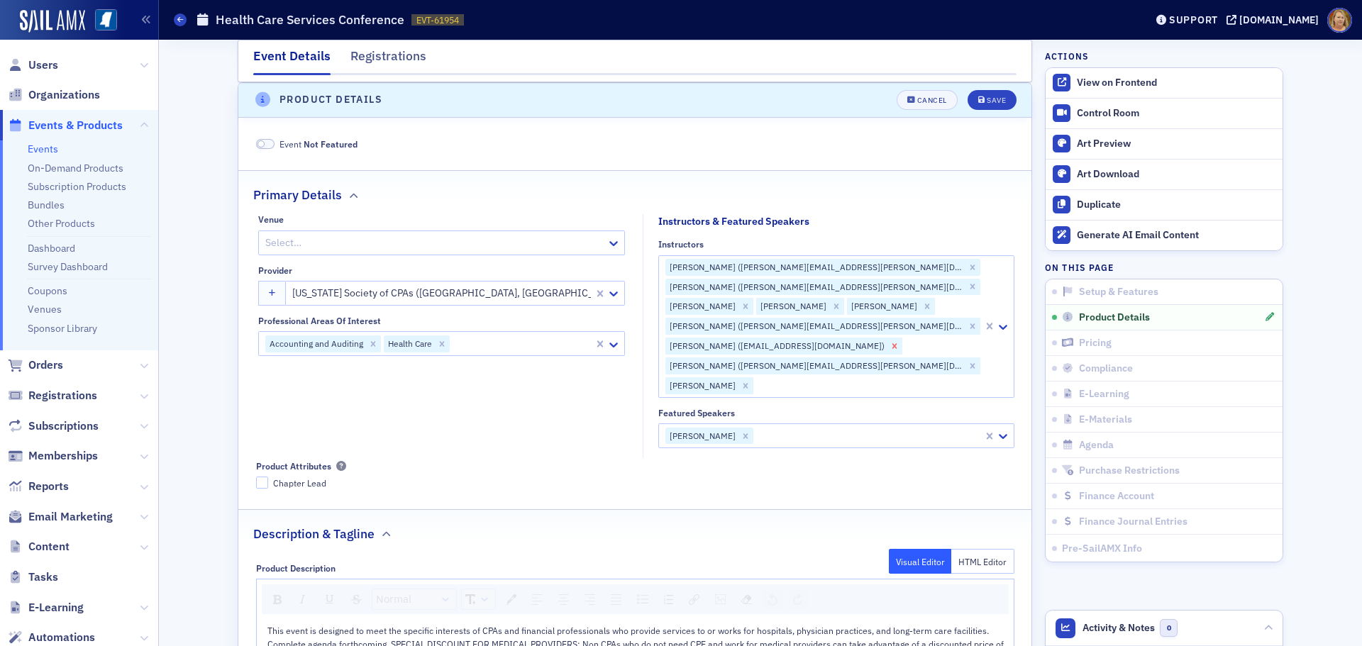
click at [891, 347] on icon "Remove David Butler (dbutler643@aol.com)" at bounding box center [893, 345] width 5 height 5
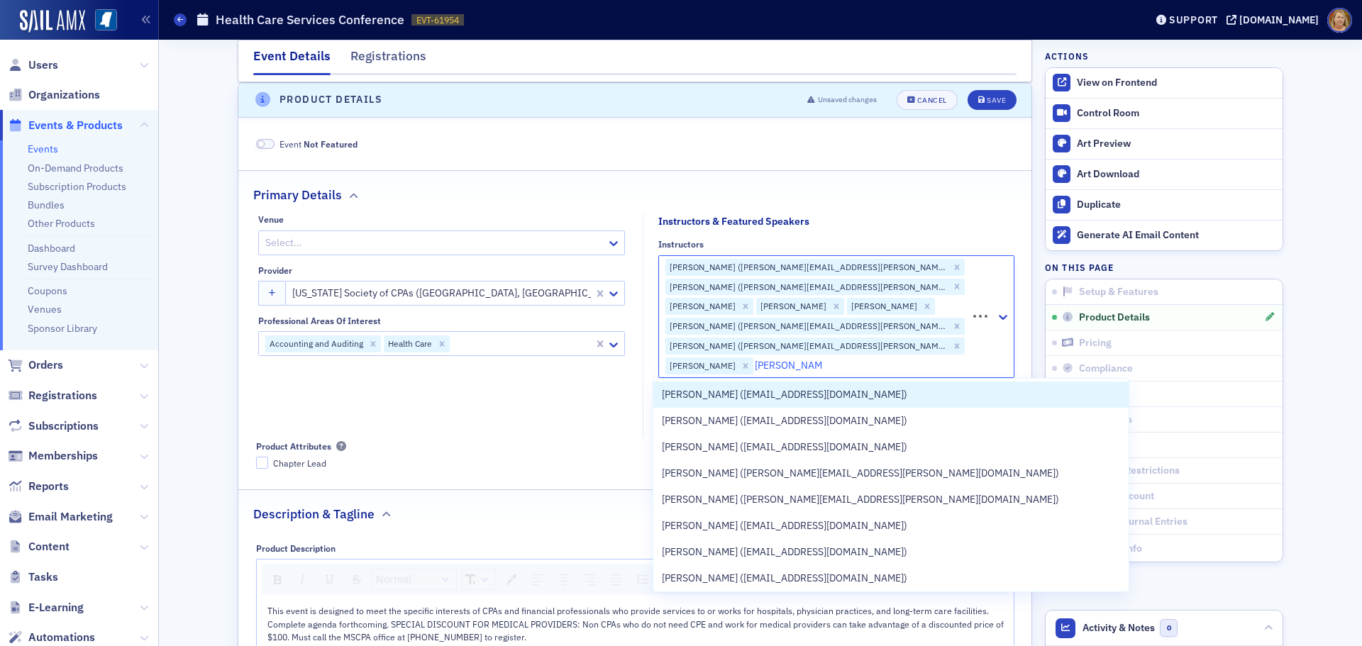
type input "Leah rupp smith"
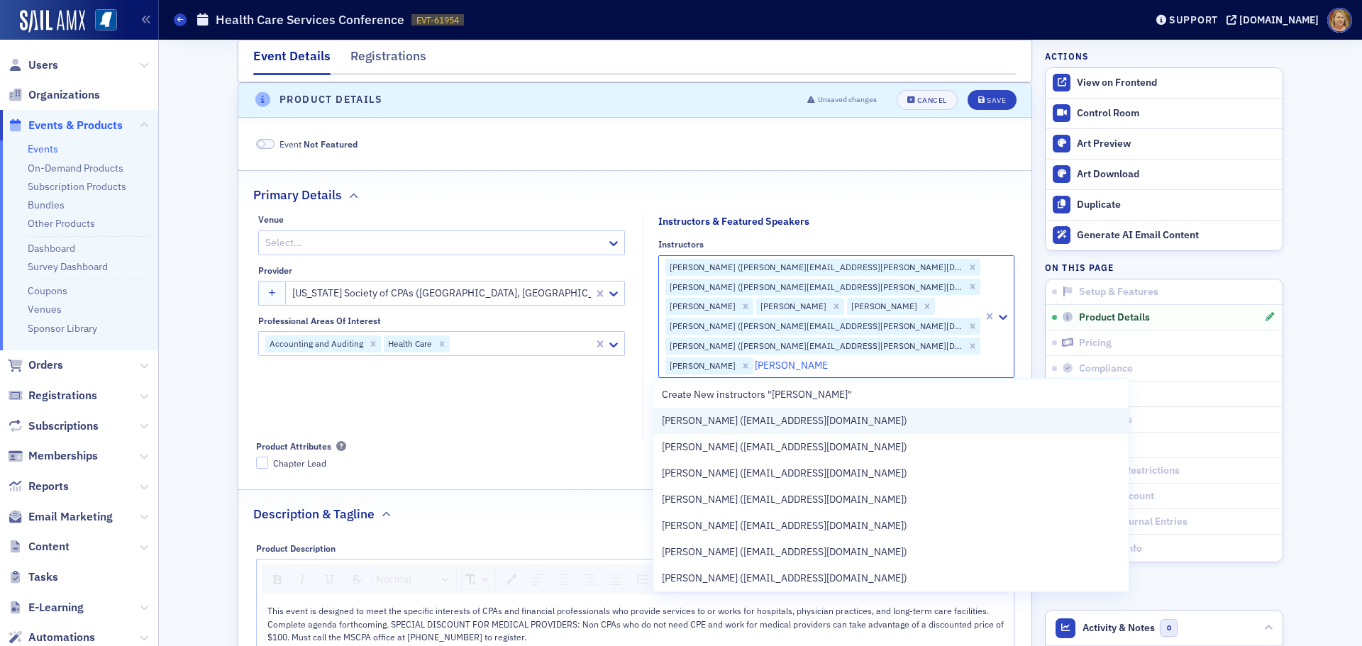
click at [762, 417] on span "[PERSON_NAME] ([EMAIL_ADDRESS][DOMAIN_NAME])" at bounding box center [784, 420] width 245 height 15
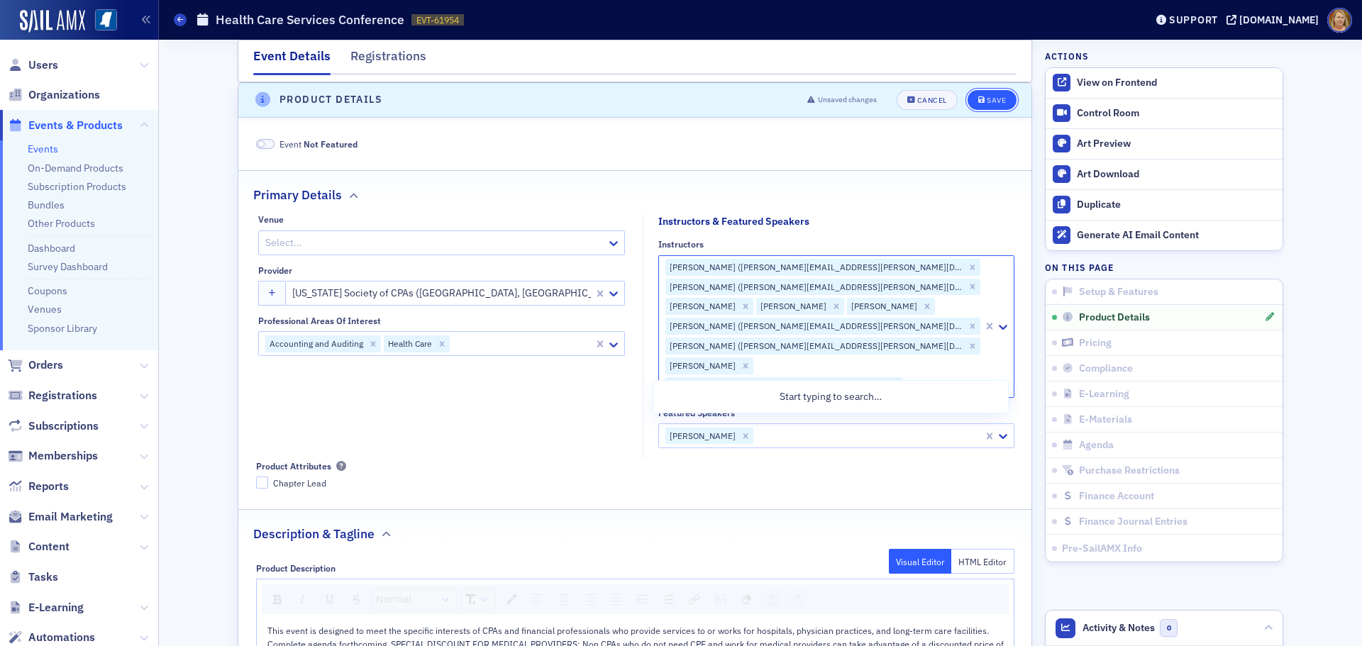
click at [979, 100] on span "Save" at bounding box center [992, 100] width 28 height 8
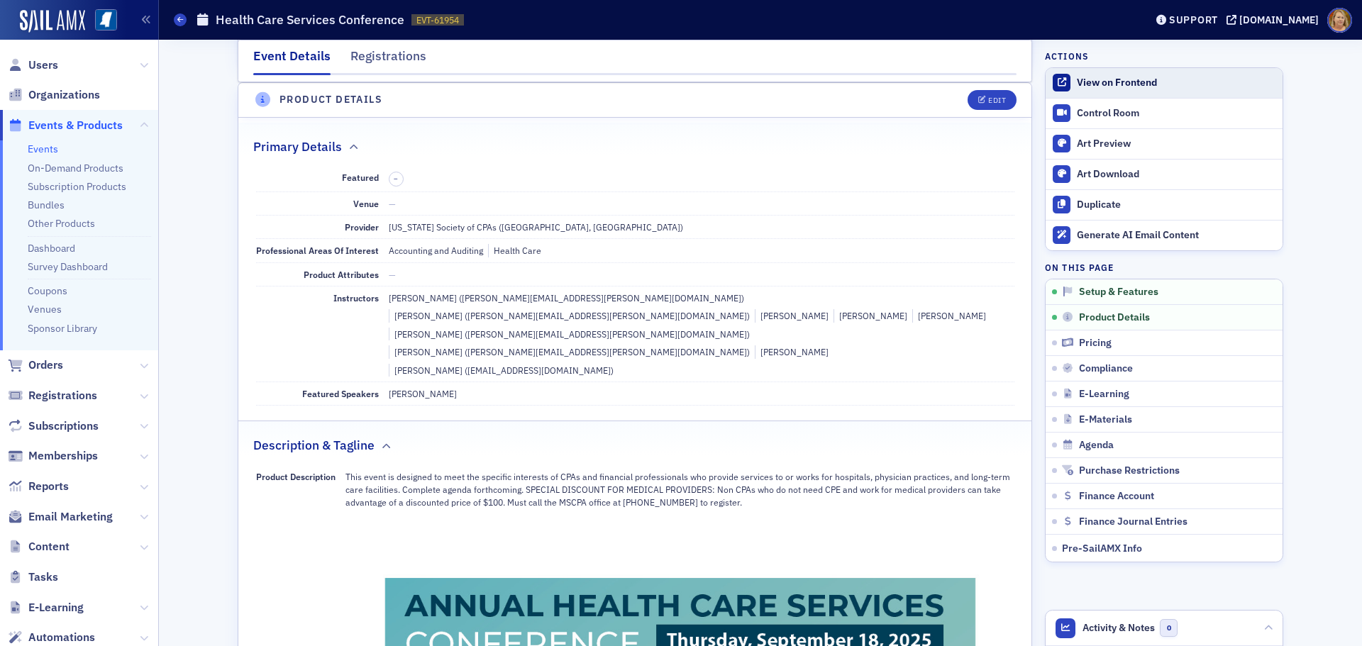
click at [1087, 77] on div "View on Frontend" at bounding box center [1176, 83] width 199 height 13
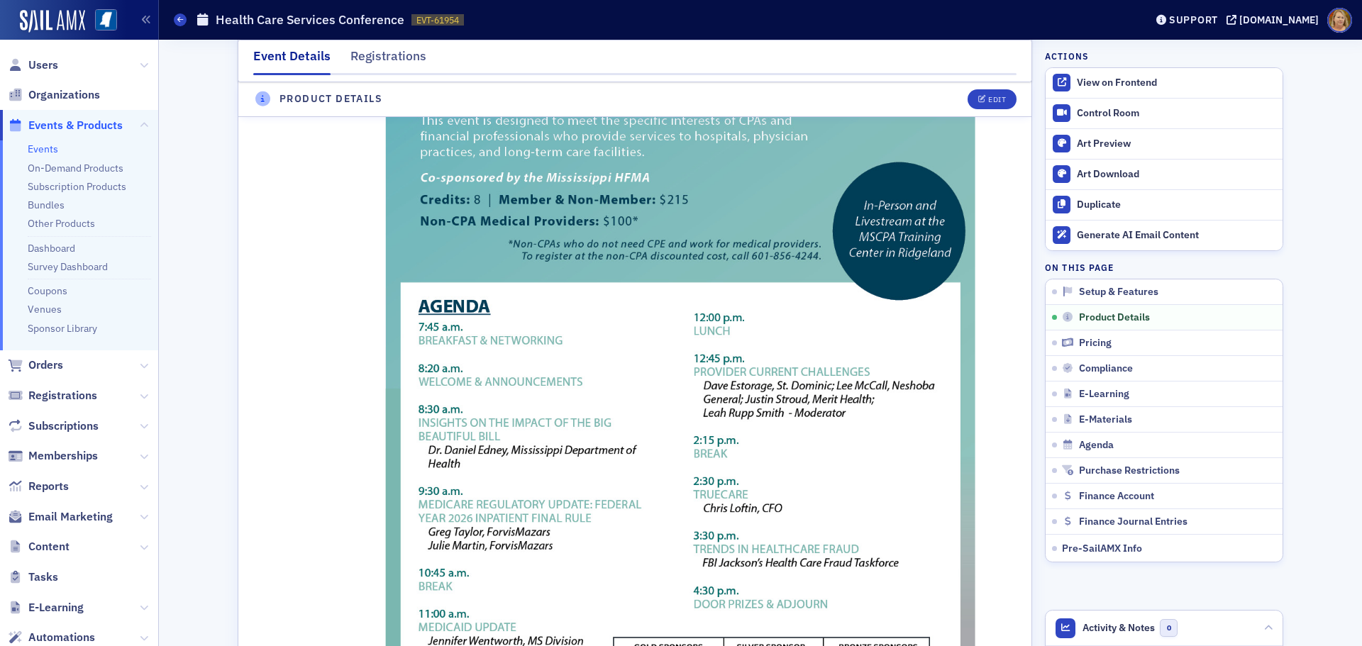
scroll to position [910, 0]
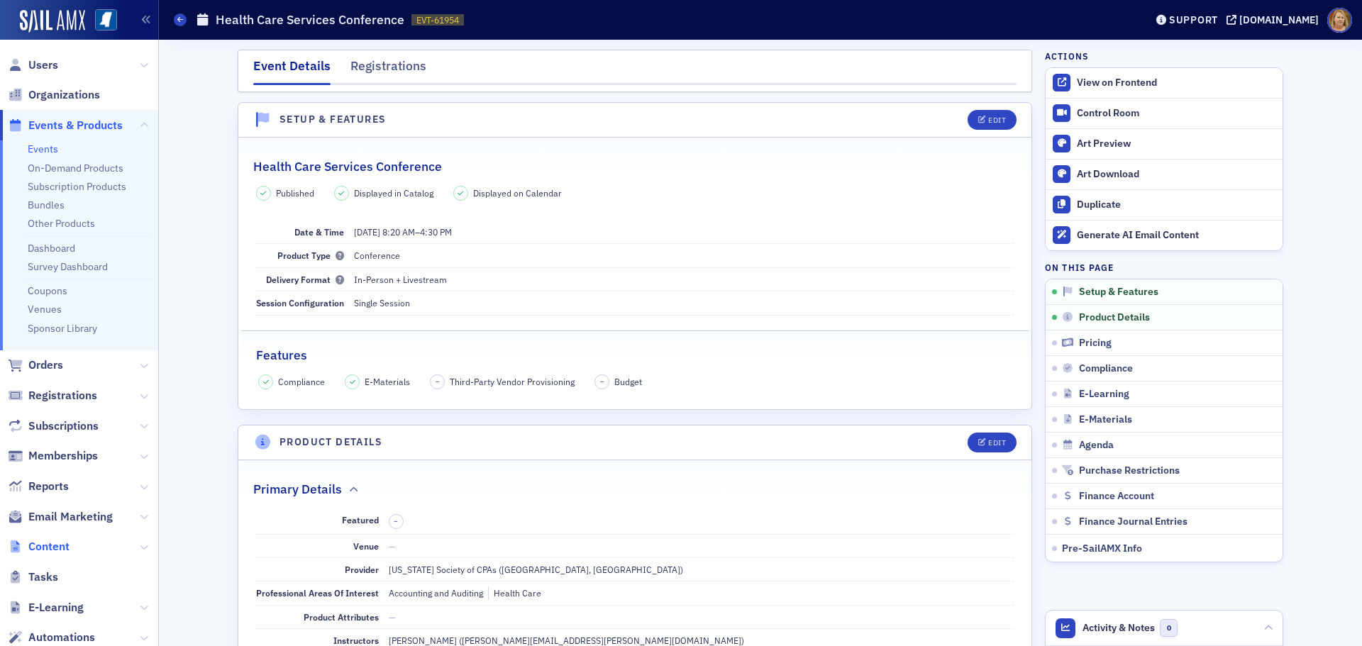
click at [62, 545] on span "Content" at bounding box center [48, 547] width 41 height 16
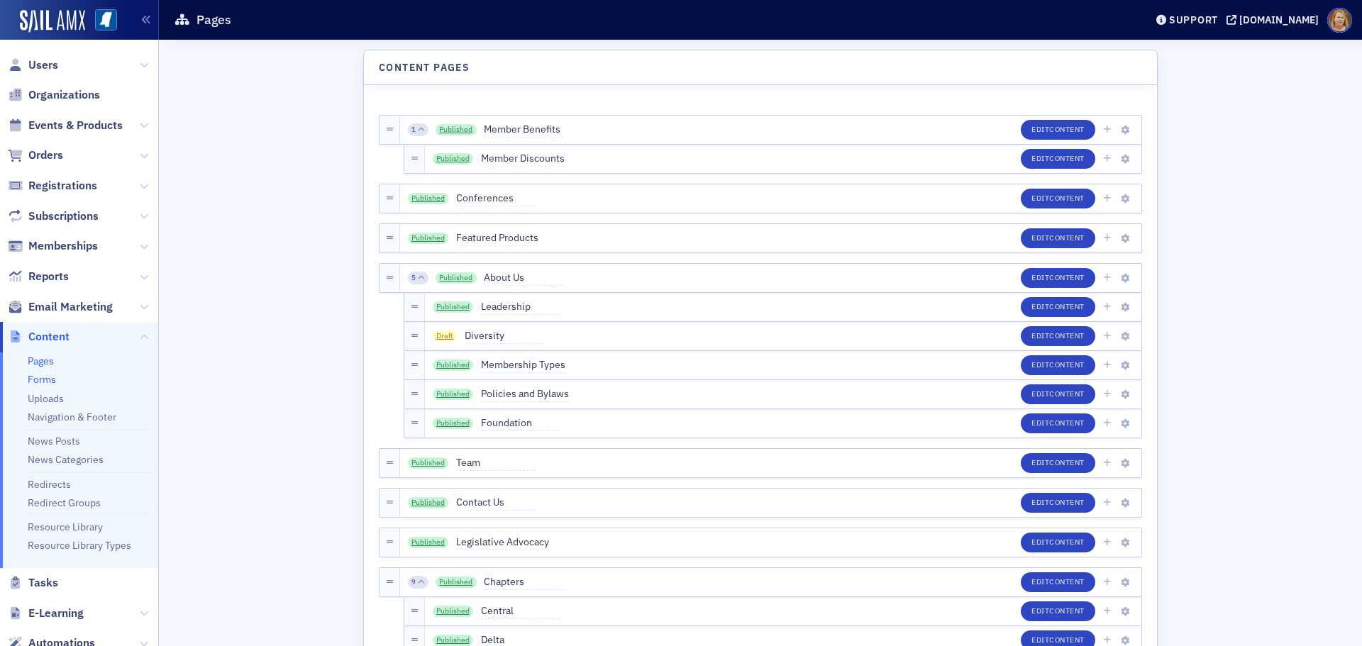
click at [50, 382] on link "Forms" at bounding box center [42, 379] width 28 height 13
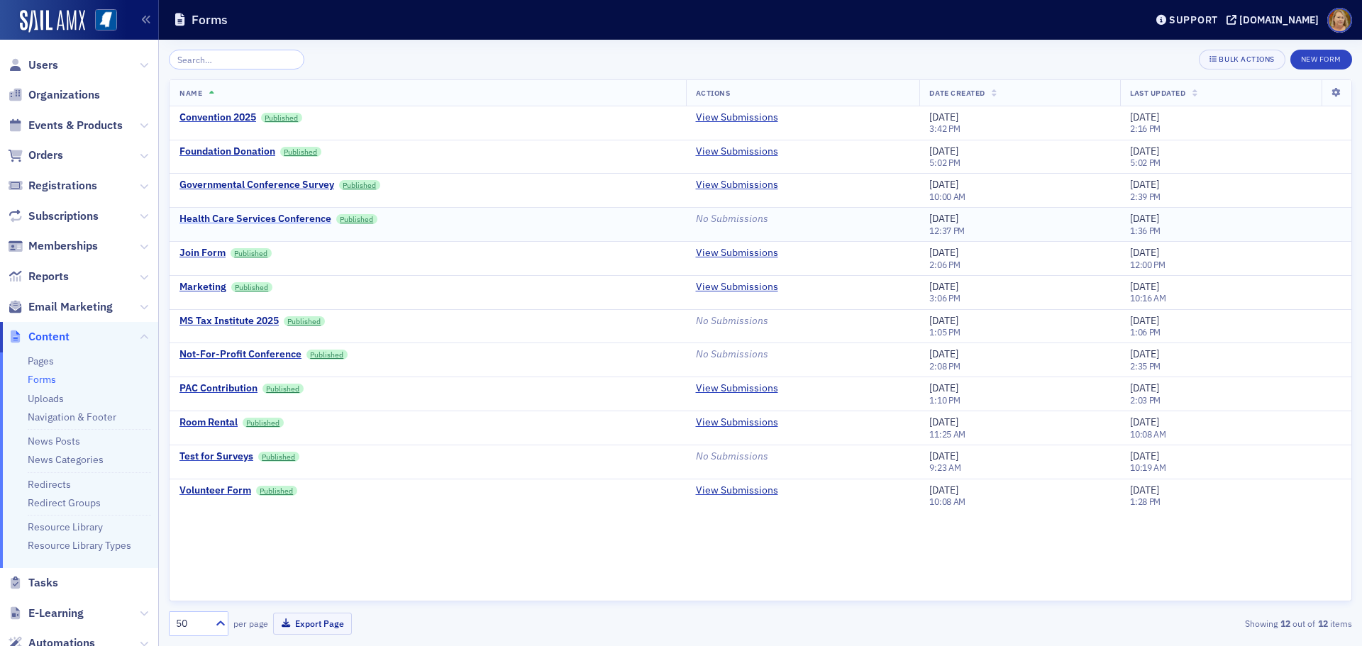
click at [269, 216] on div "Health Care Services Conference" at bounding box center [255, 219] width 152 height 13
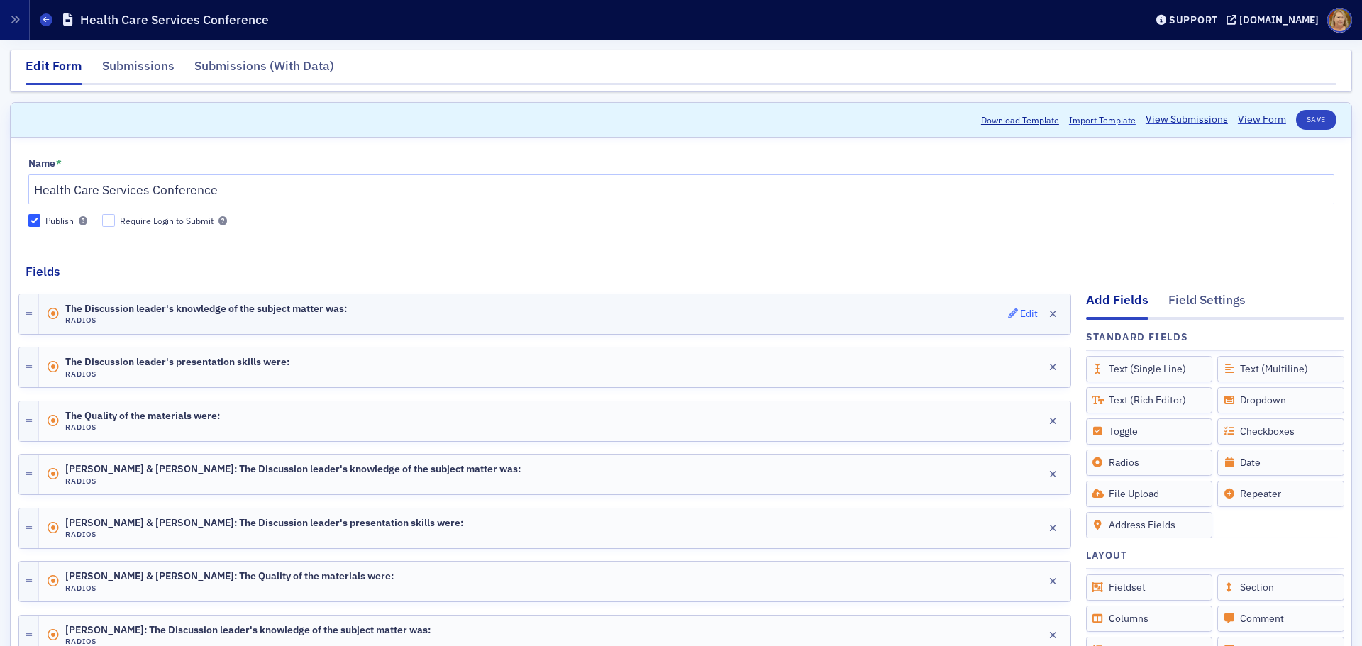
click at [1020, 313] on div "Edit" at bounding box center [1029, 314] width 18 height 8
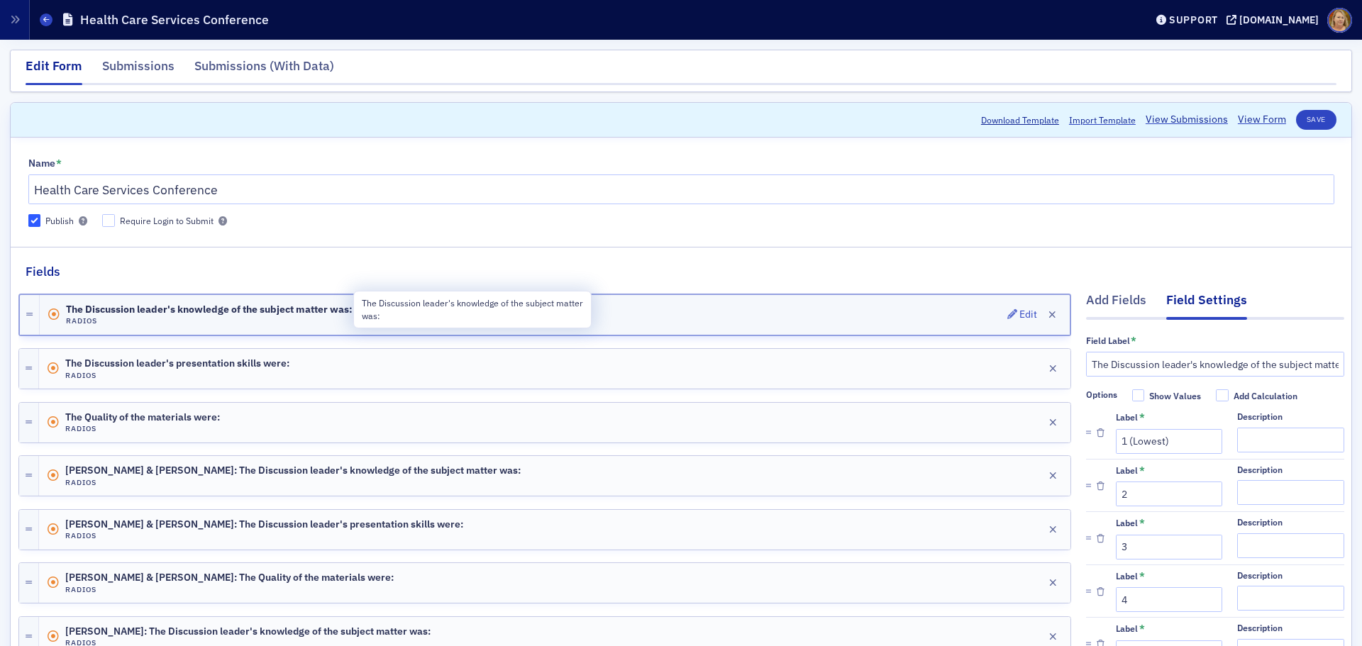
click at [66, 312] on span "The Discussion leader's knowledge of the subject matter was:" at bounding box center [209, 309] width 287 height 11
click at [67, 308] on span "The Discussion leader's knowledge of the subject matter was:" at bounding box center [209, 309] width 287 height 11
click at [67, 306] on span "The Discussion leader's knowledge of the subject matter was:" at bounding box center [209, 309] width 287 height 11
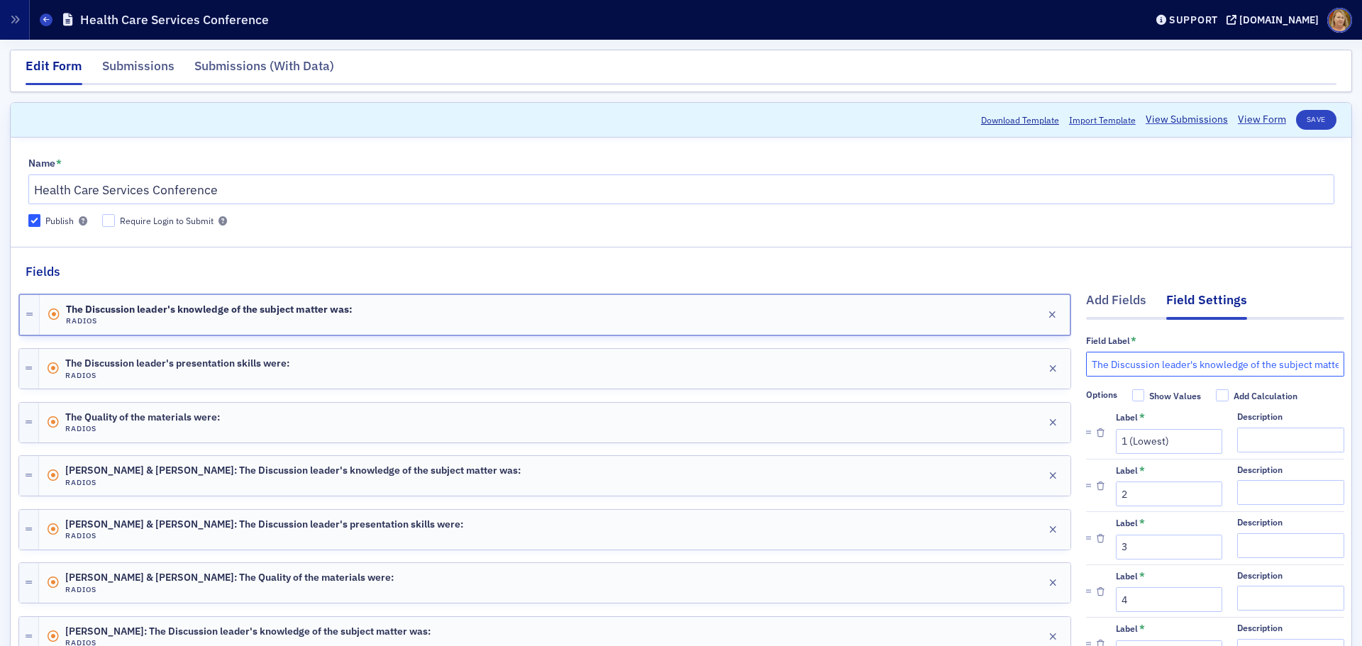
click at [1086, 363] on input "The Discussion leader's knowledge of the subject matter was:" at bounding box center [1215, 364] width 258 height 25
type input "[PERSON_NAME]: The Discussion leader's knowledge of the subject matter was:"
click at [1297, 116] on button "Save" at bounding box center [1316, 120] width 40 height 20
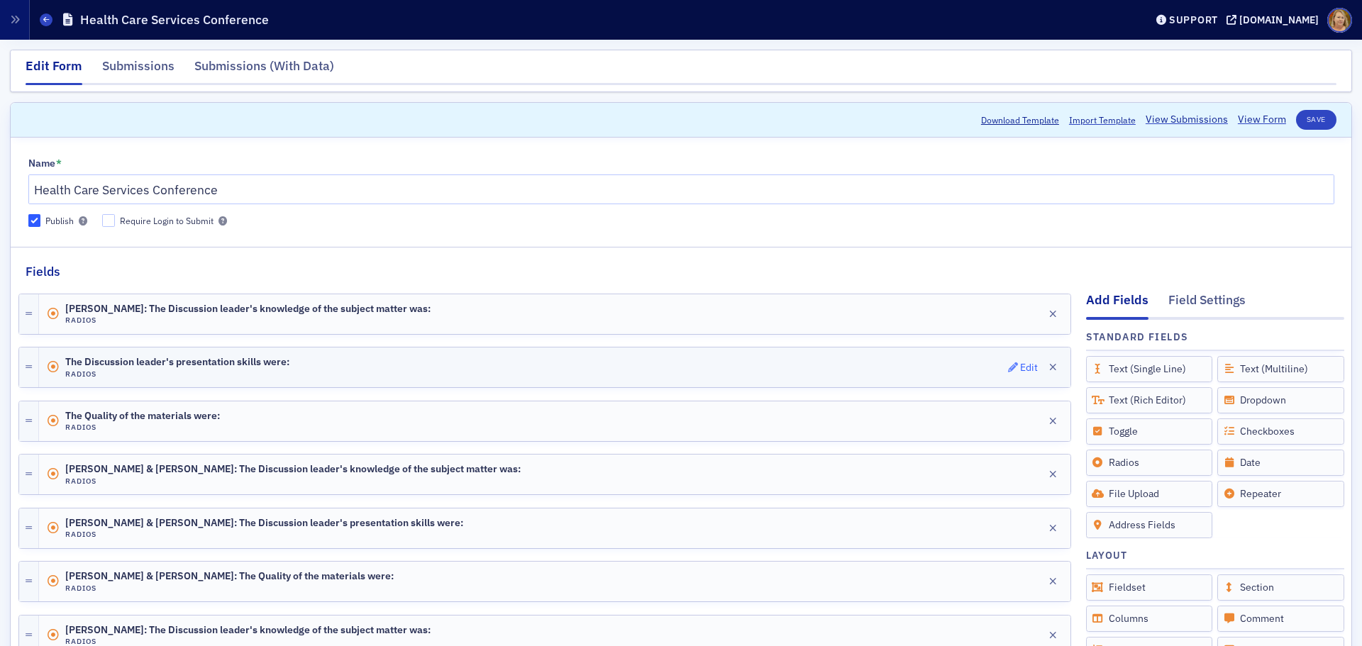
click at [1020, 367] on div "Edit" at bounding box center [1029, 368] width 18 height 8
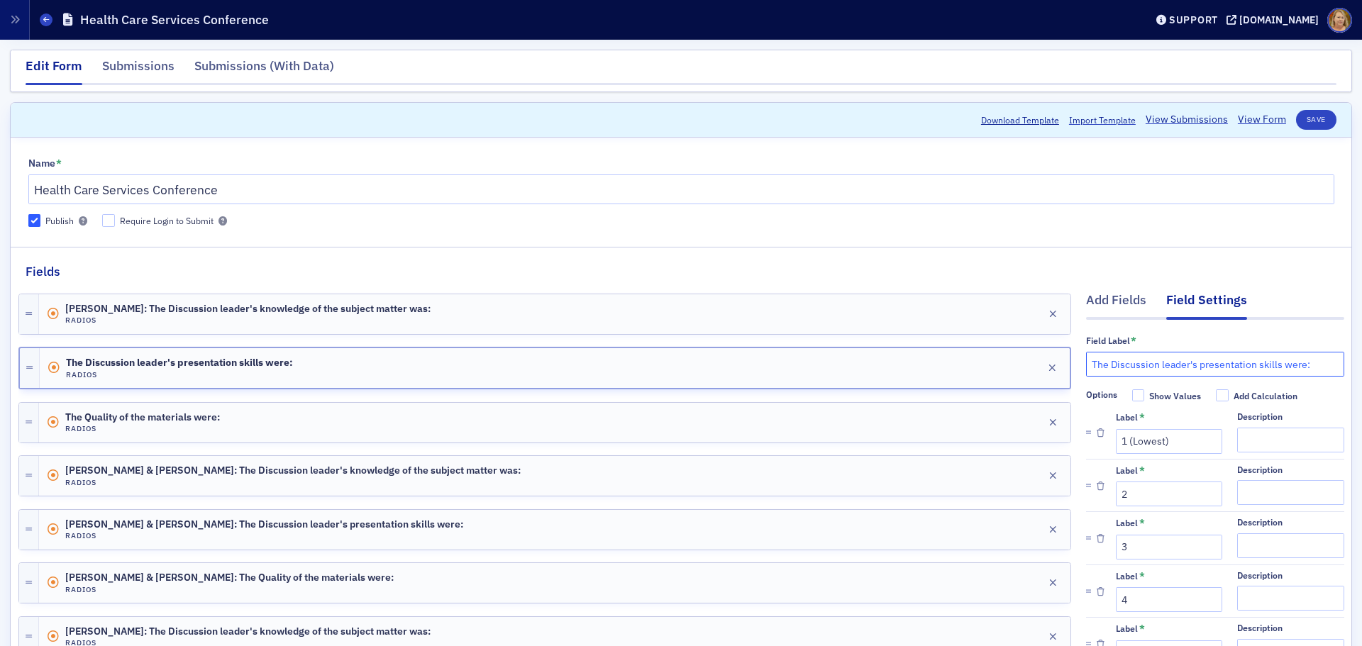
click at [1086, 364] on input "The Discussion leader's presentation skills were:" at bounding box center [1215, 364] width 258 height 25
type input "[PERSON_NAME]: The Discussion leader's presentation skills were:"
click at [1301, 124] on button "Save" at bounding box center [1316, 120] width 40 height 20
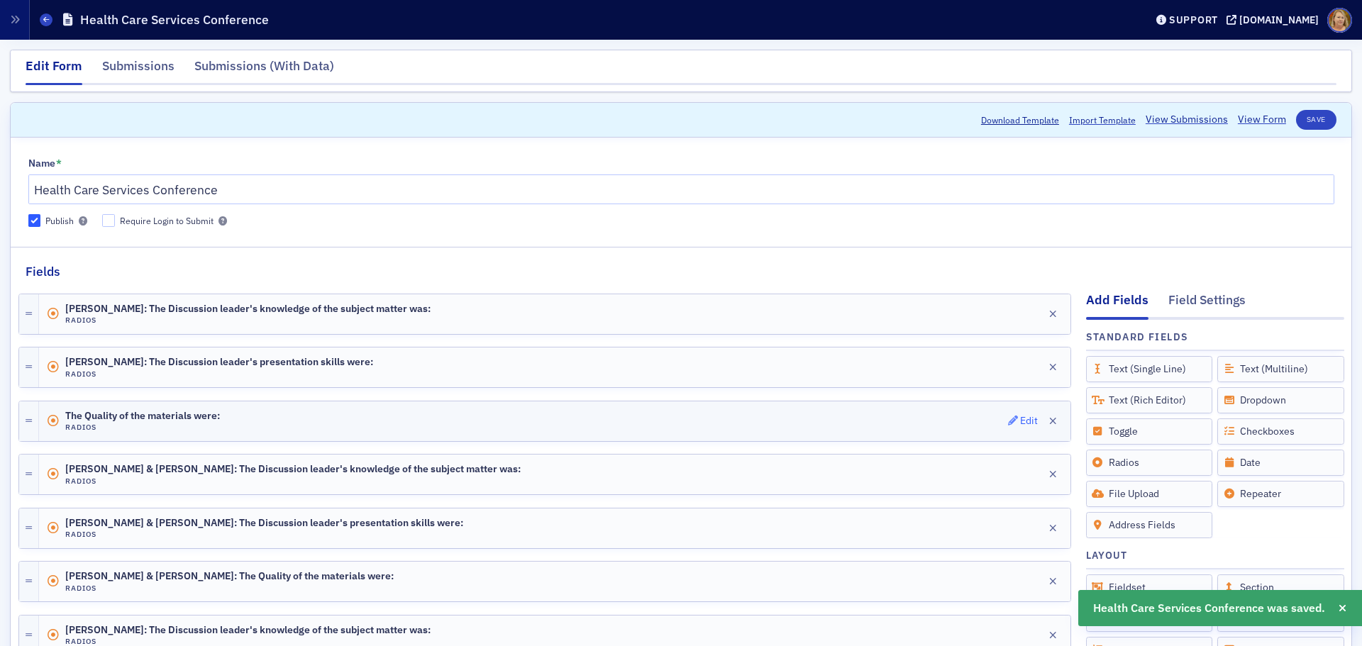
click at [1020, 421] on div "Edit" at bounding box center [1029, 421] width 18 height 8
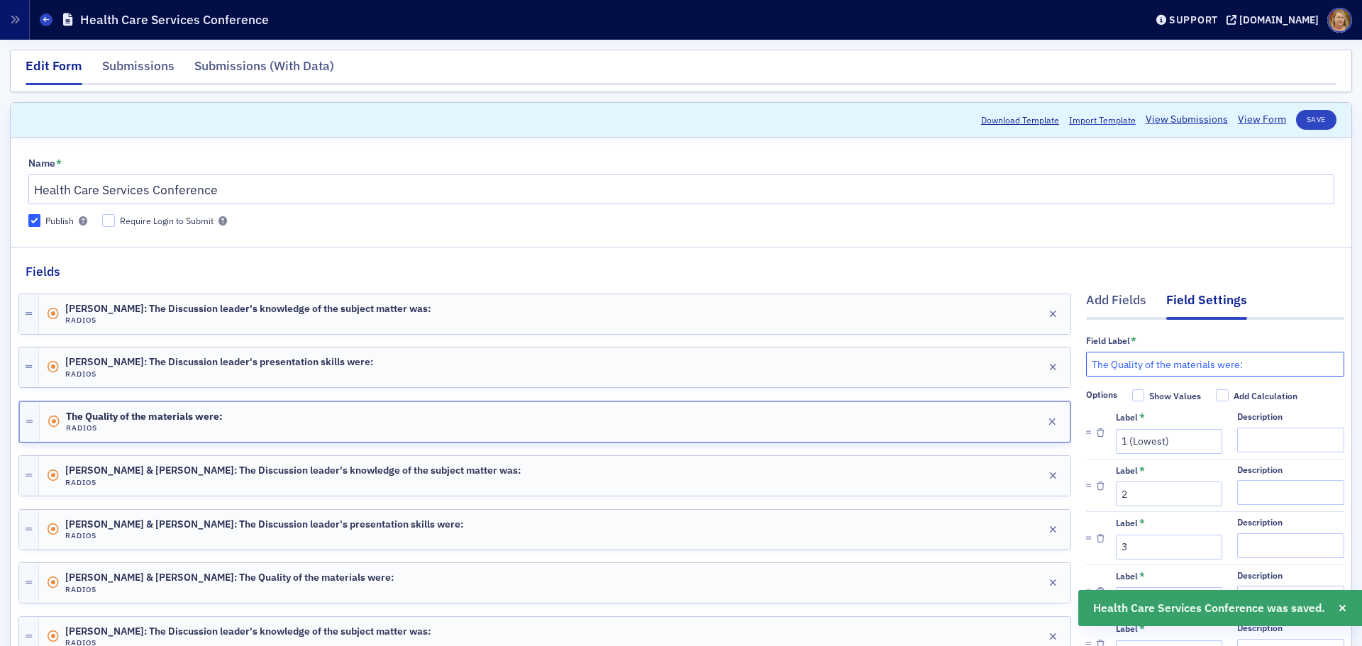
click at [1086, 363] on input "The Quality of the materials were:" at bounding box center [1215, 364] width 258 height 25
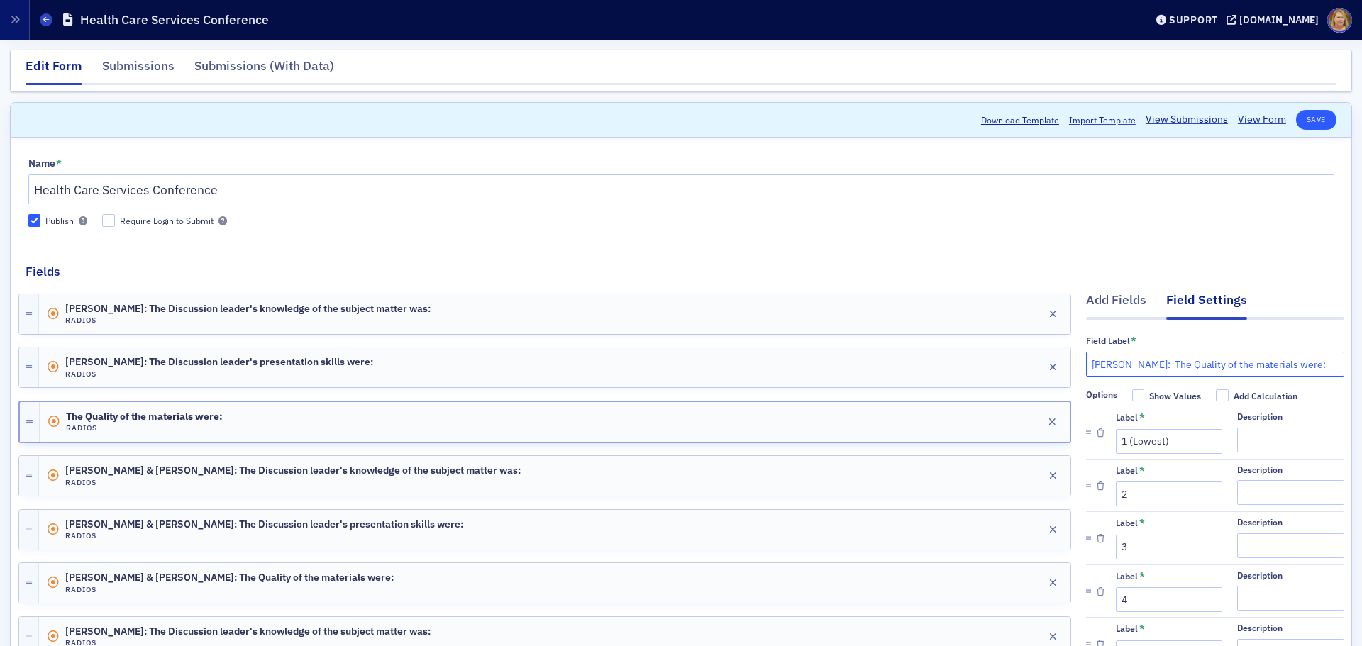
type input "[PERSON_NAME]: The Quality of the materials were:"
click at [1297, 121] on button "Save" at bounding box center [1316, 120] width 40 height 20
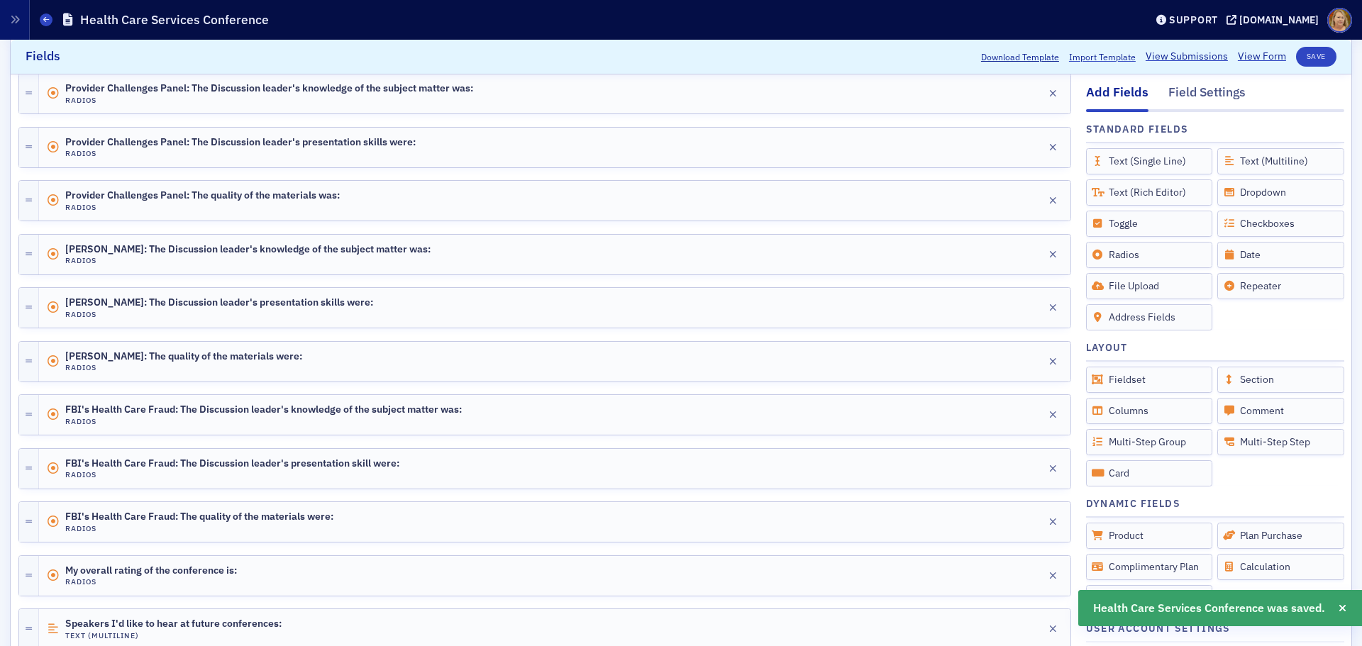
scroll to position [709, 0]
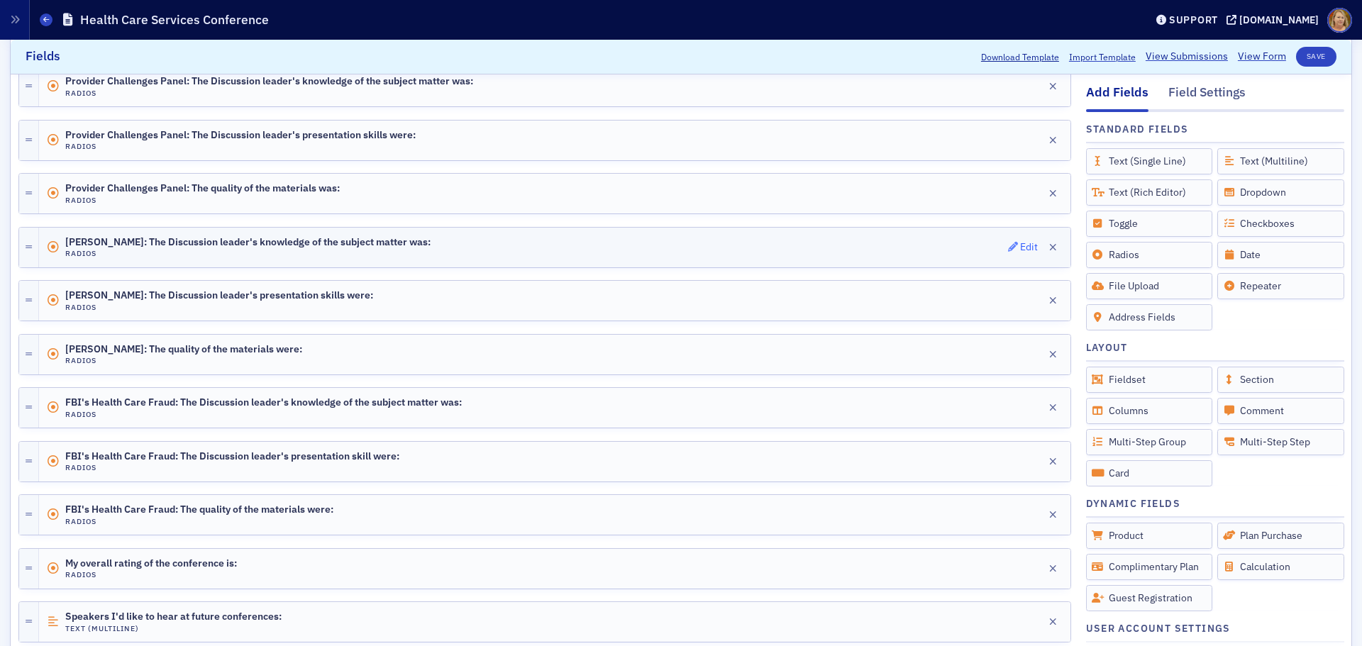
click at [1020, 250] on div "Edit" at bounding box center [1029, 247] width 18 height 8
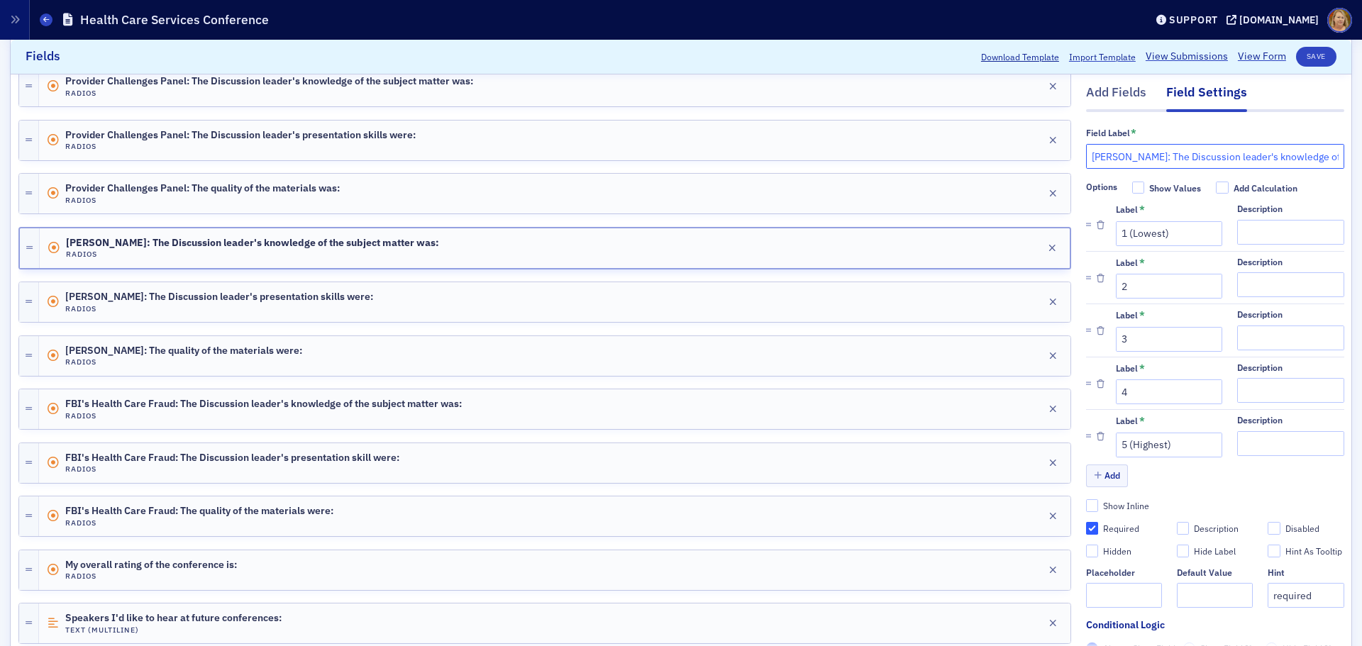
click at [1128, 157] on input "[PERSON_NAME]: The Discussion leader's knowledge of the subject matter was:" at bounding box center [1215, 156] width 258 height 25
type input "[PERSON_NAME]: The Discussion leader's knowledge of the subject matter was:"
click at [1296, 63] on button "Save" at bounding box center [1316, 57] width 40 height 20
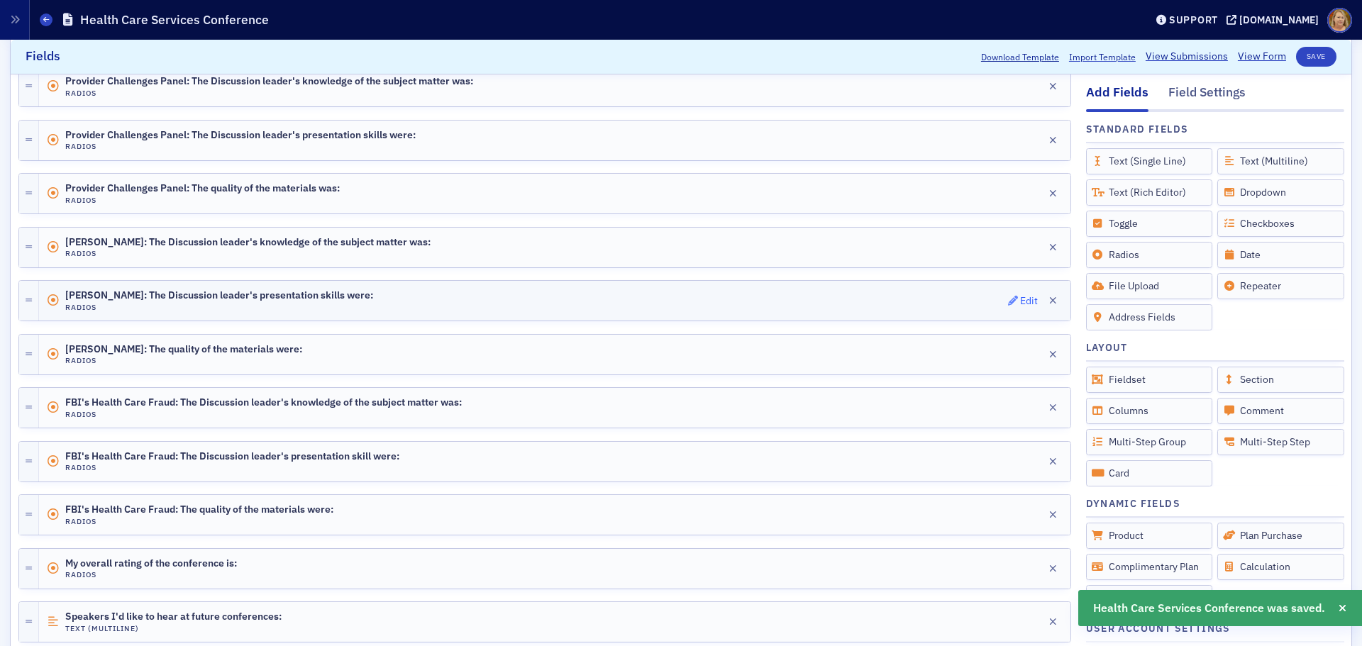
click at [1020, 301] on div "Edit" at bounding box center [1029, 301] width 18 height 8
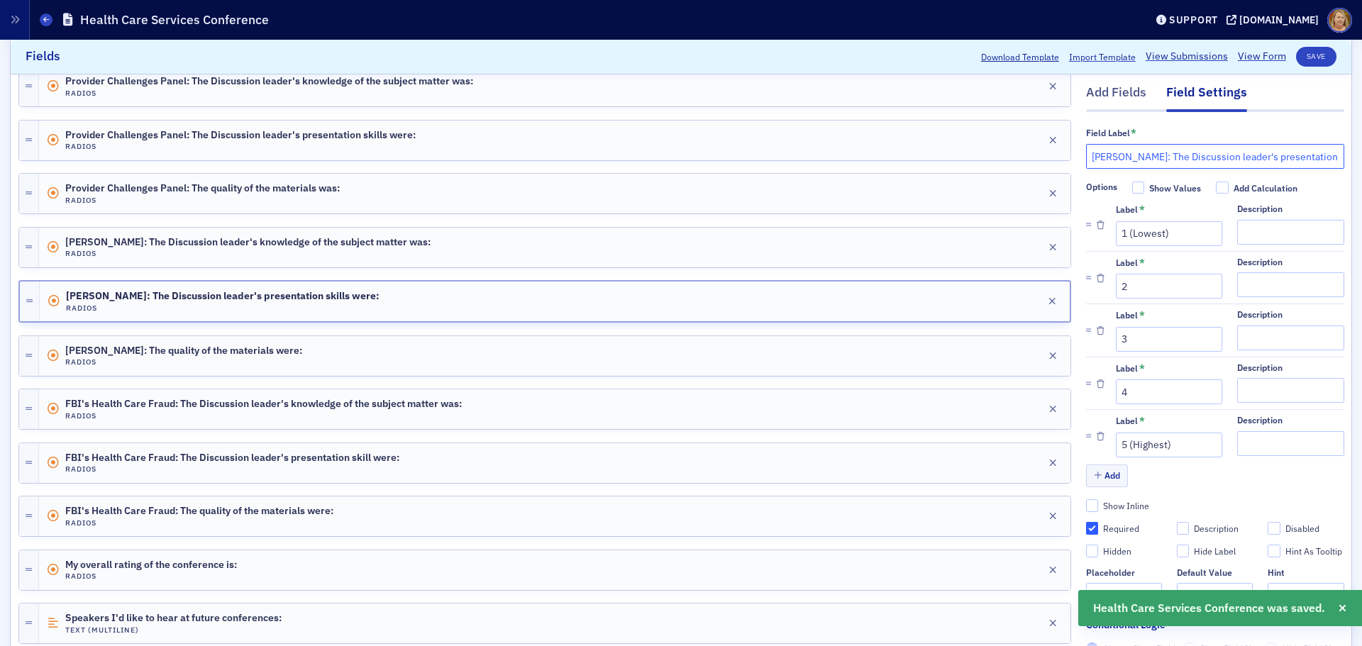
click at [1128, 155] on input "[PERSON_NAME]: The Discussion leader's presentation skills were:" at bounding box center [1215, 156] width 258 height 25
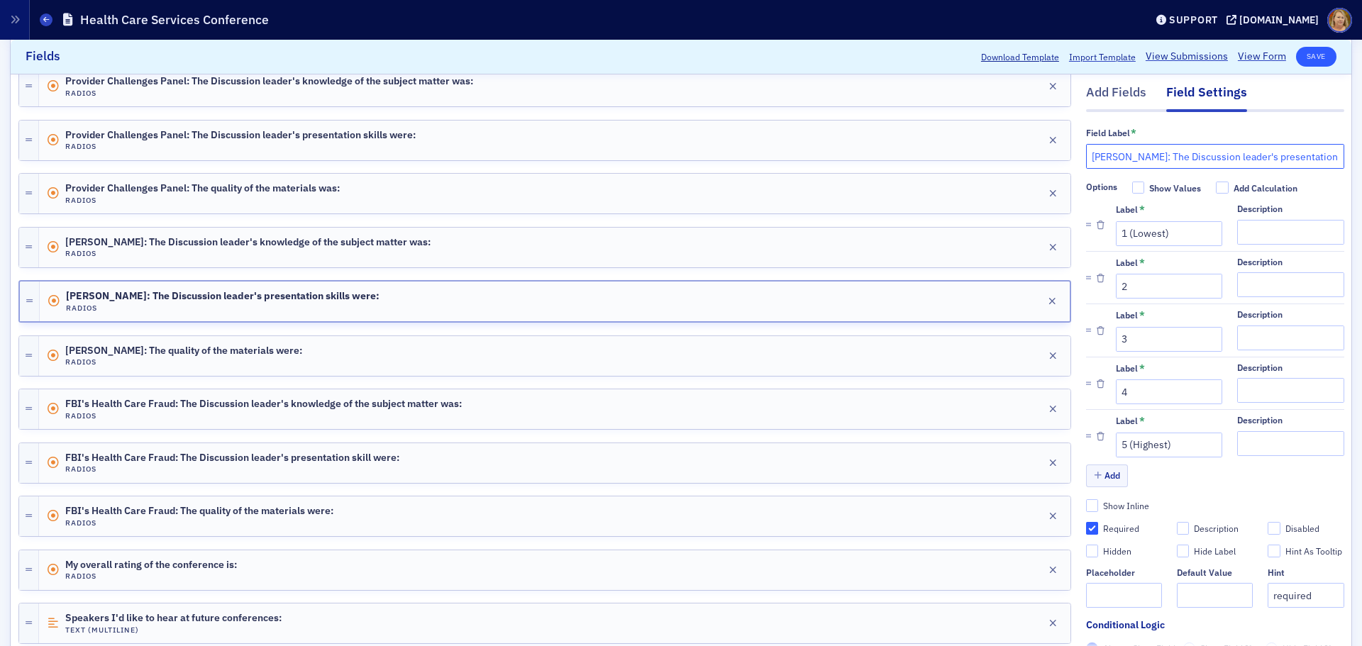
type input "[PERSON_NAME]: The Discussion leader's presentation skills were:"
click at [1296, 53] on button "Save" at bounding box center [1316, 57] width 40 height 20
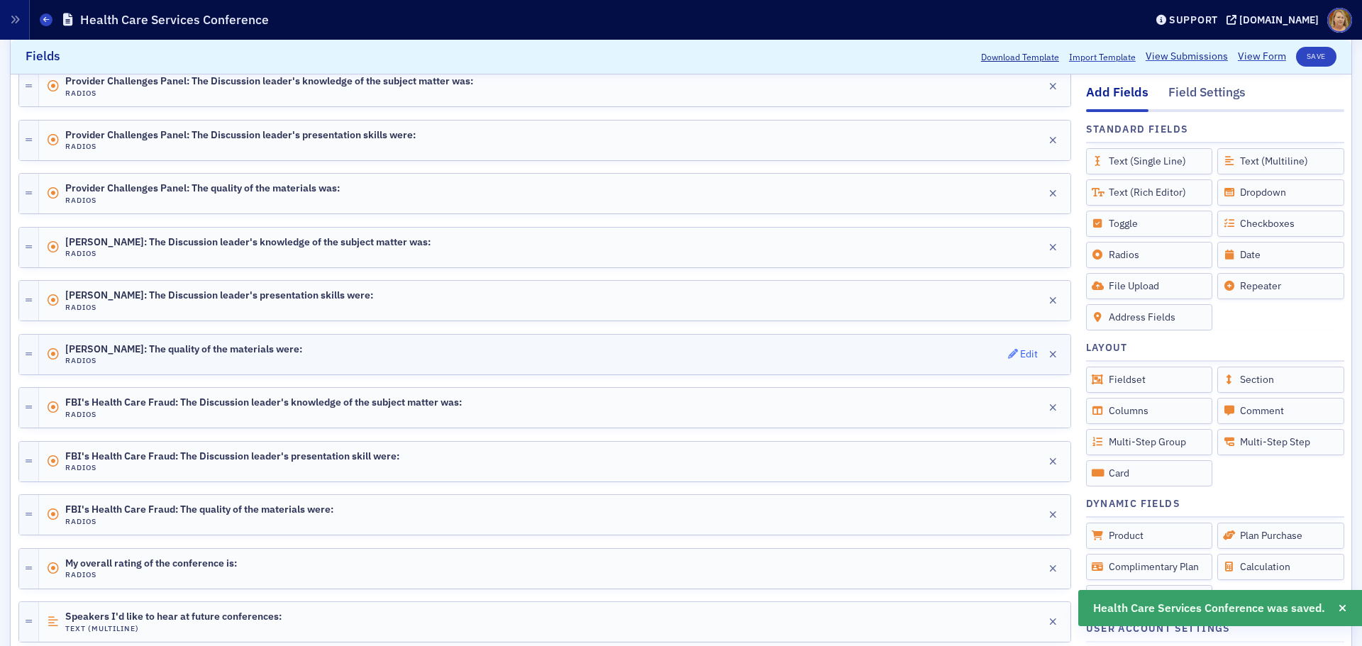
click at [1020, 355] on div "Edit" at bounding box center [1029, 354] width 18 height 8
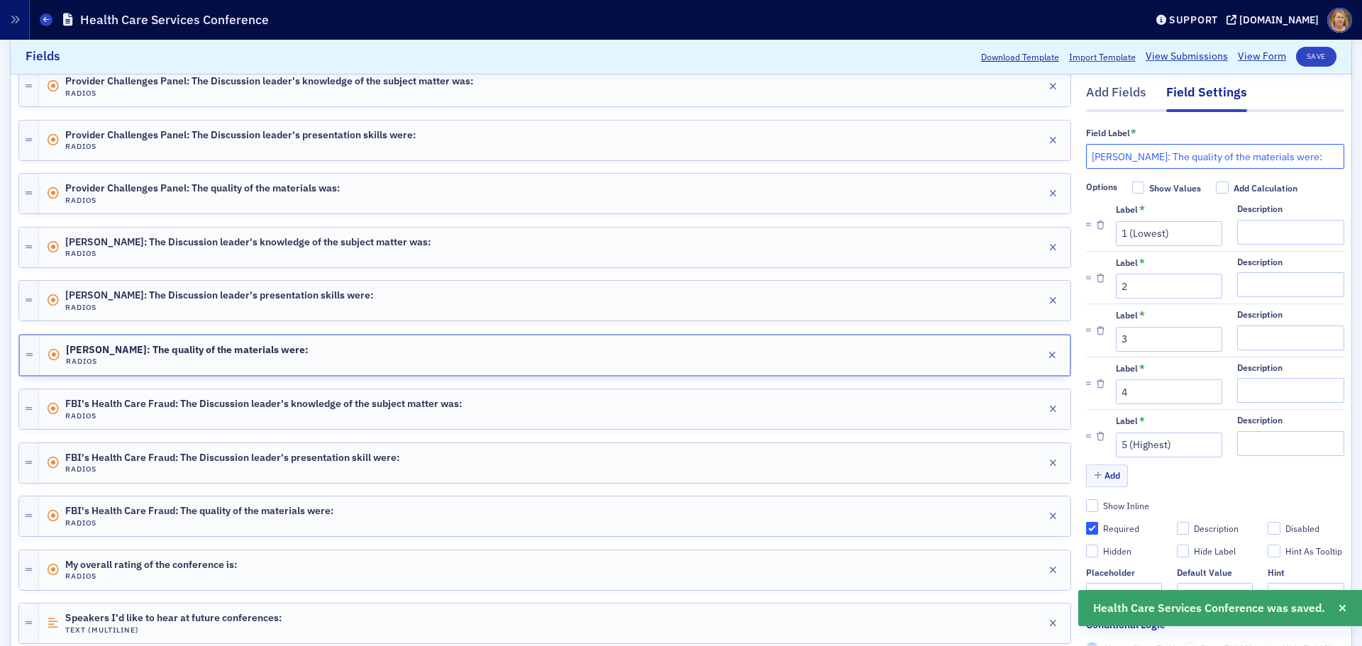
click at [1128, 160] on input "[PERSON_NAME]: The quality of the materials were:" at bounding box center [1215, 156] width 258 height 25
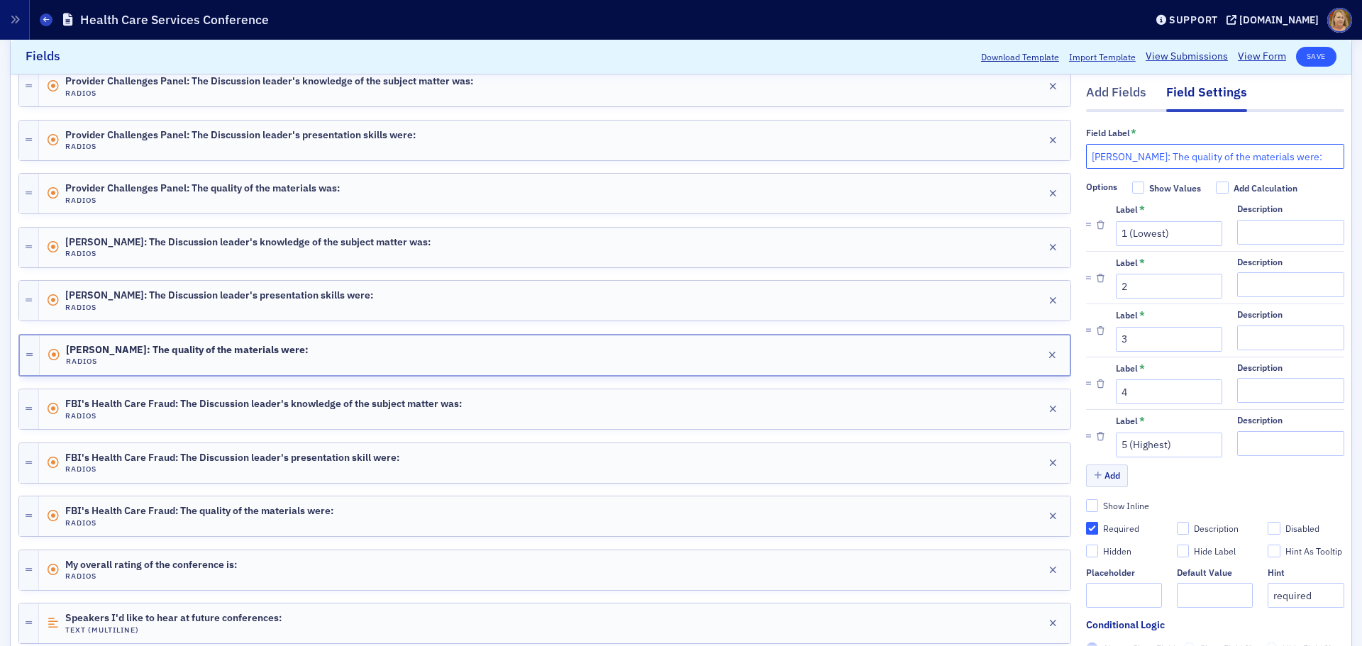
type input "[PERSON_NAME]: The quality of the materials were:"
click at [1296, 54] on button "Save" at bounding box center [1316, 57] width 40 height 20
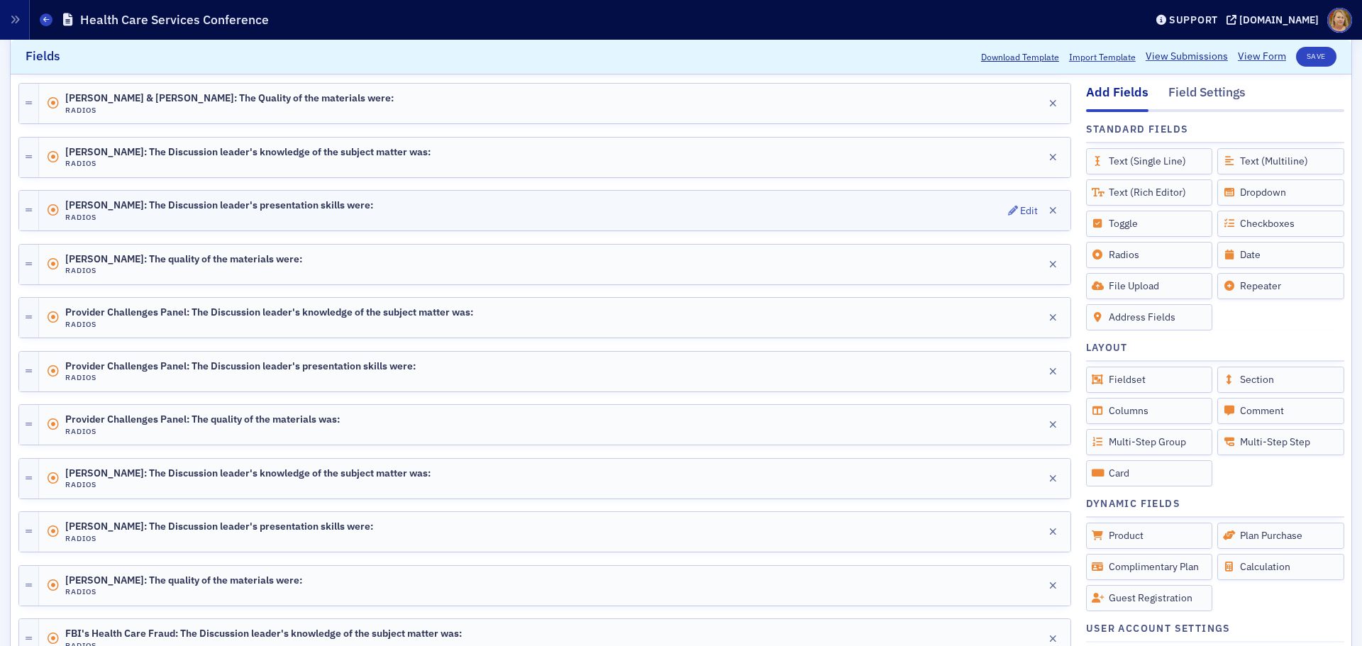
scroll to position [355, 0]
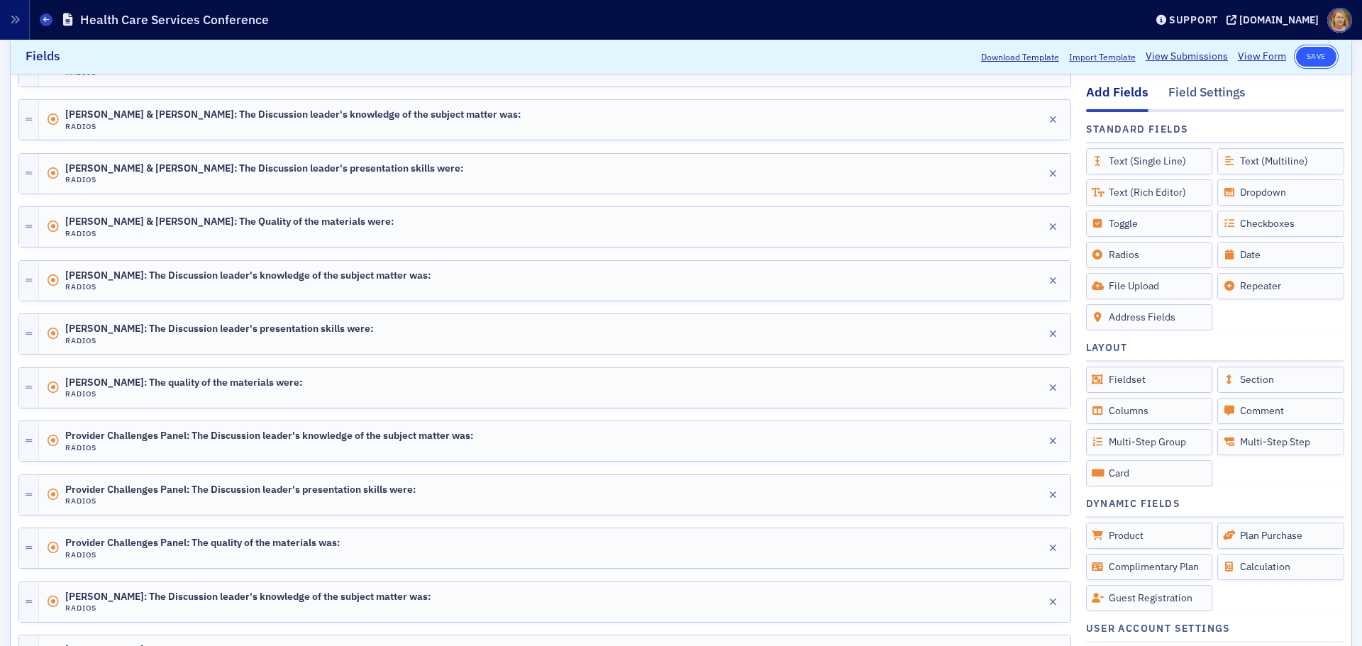
click at [1305, 60] on button "Save" at bounding box center [1316, 57] width 40 height 20
click at [49, 18] on icon at bounding box center [46, 19] width 6 height 6
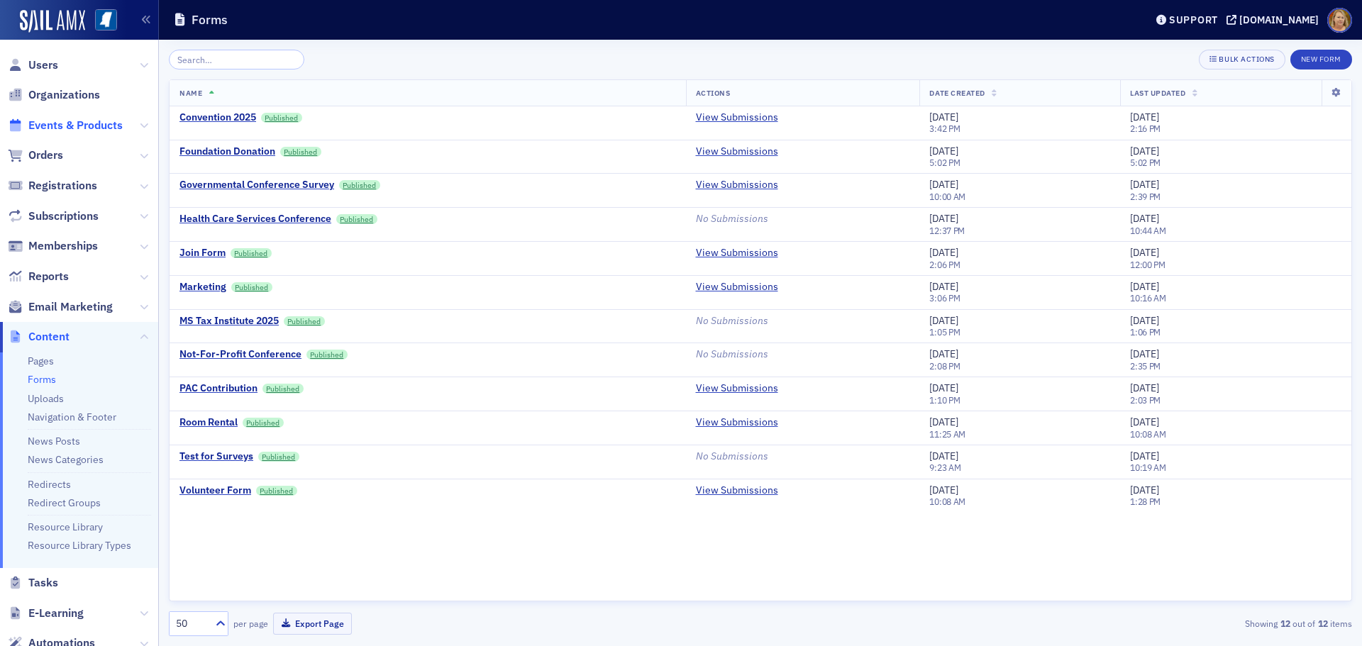
click at [89, 123] on span "Events & Products" at bounding box center [75, 126] width 94 height 16
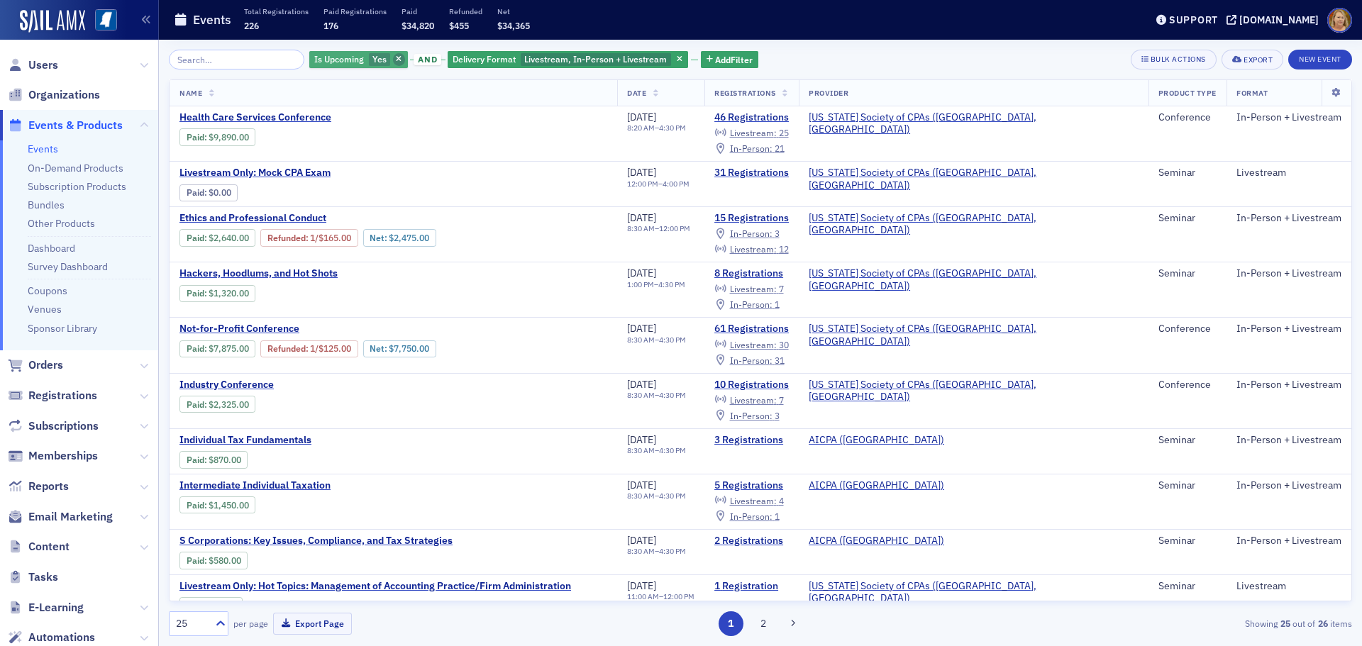
click at [396, 60] on icon "button" at bounding box center [399, 60] width 6 height 8
click at [285, 114] on span "Health Care Services Conference" at bounding box center [298, 117] width 238 height 13
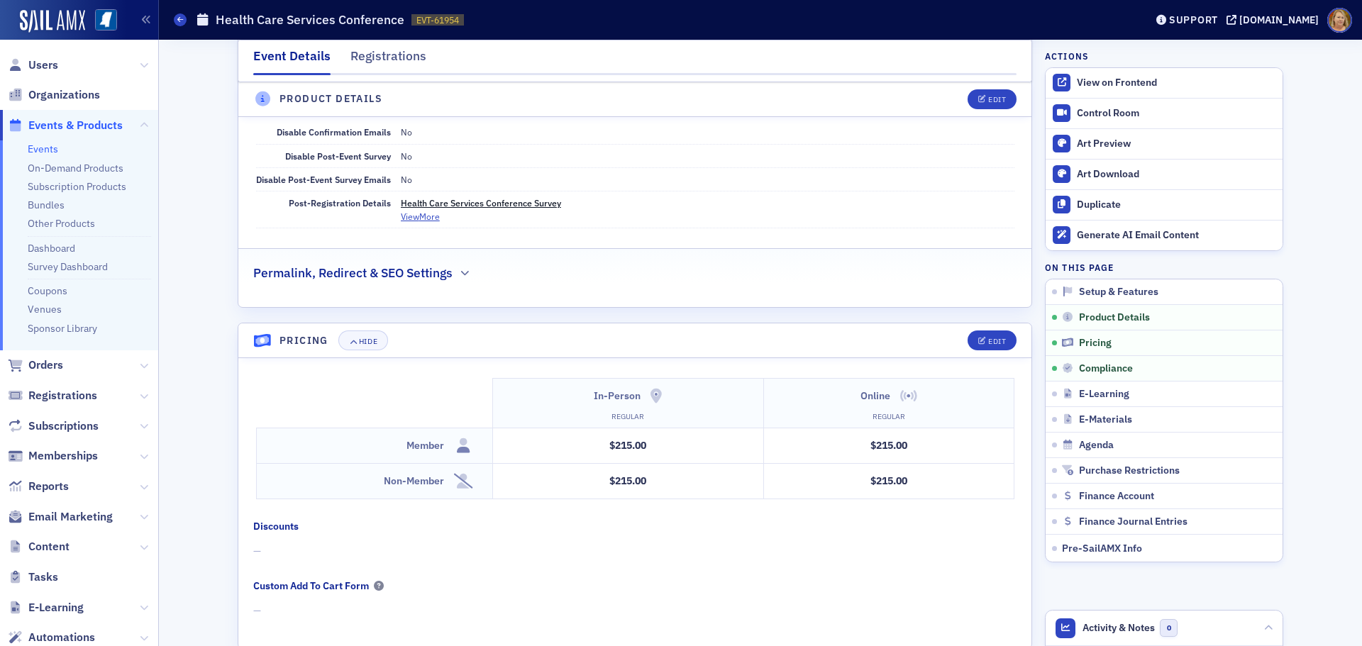
scroll to position [1560, 0]
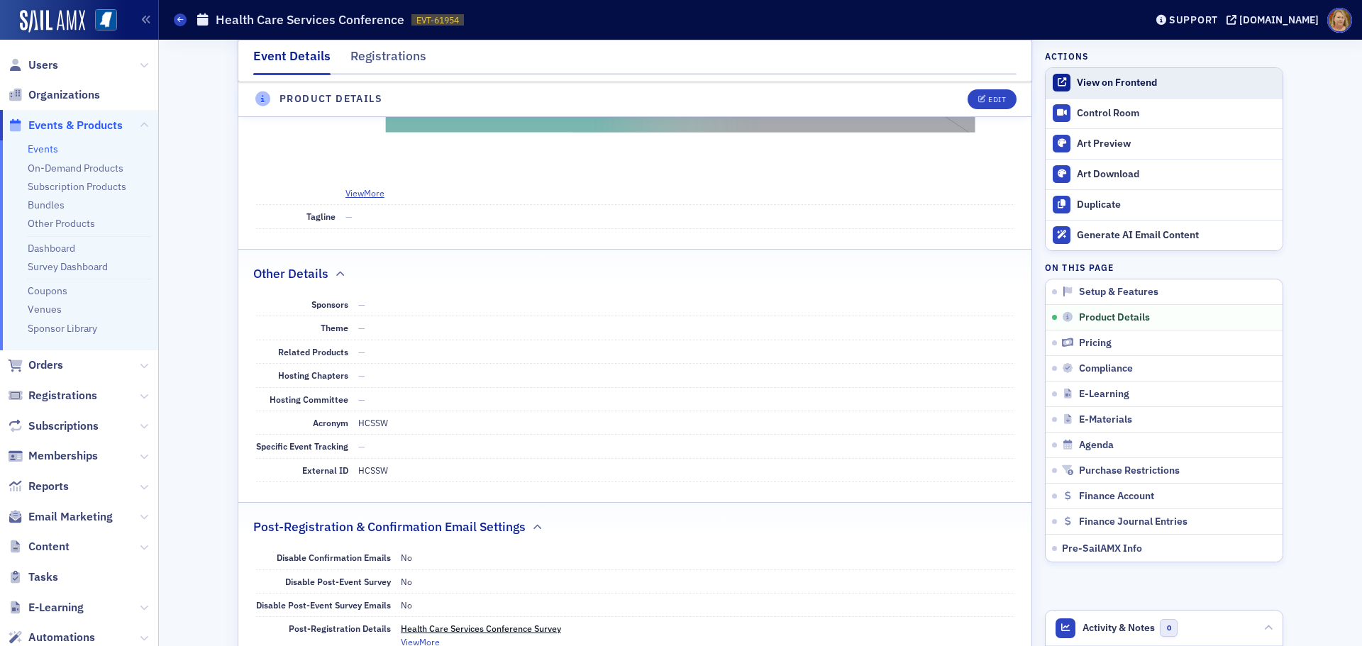
click at [1077, 82] on div "View on Frontend" at bounding box center [1176, 83] width 199 height 13
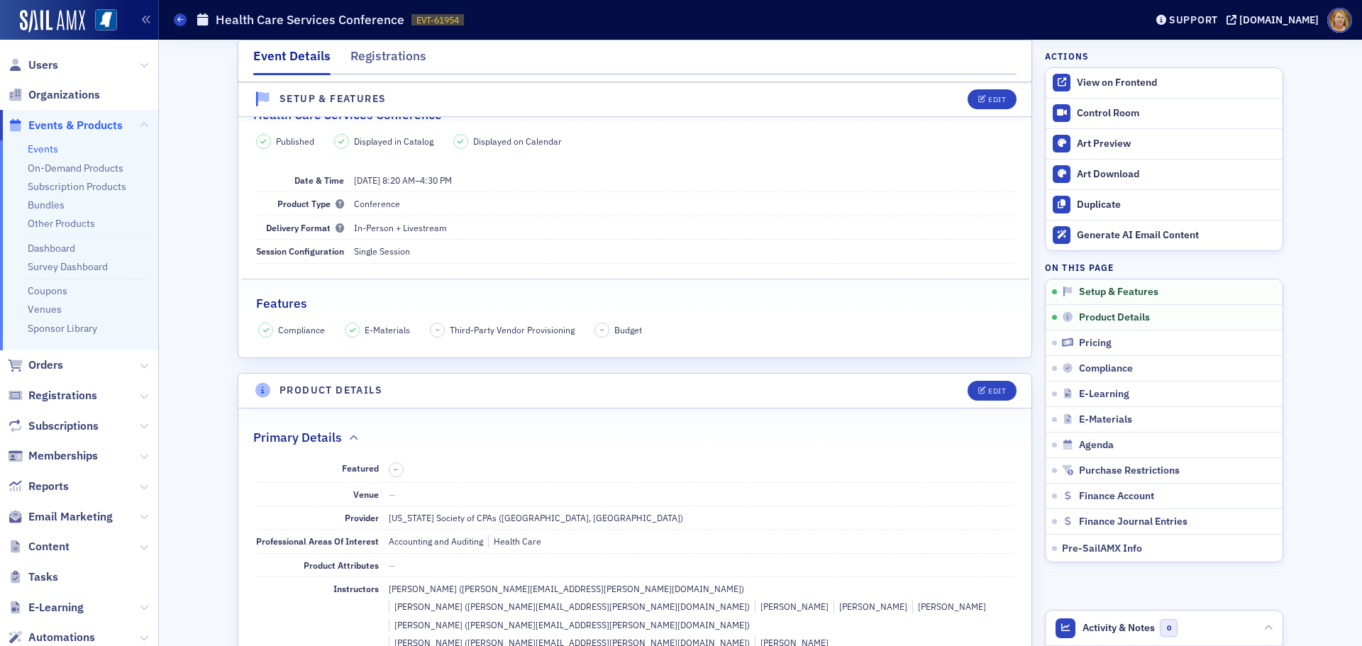
scroll to position [0, 0]
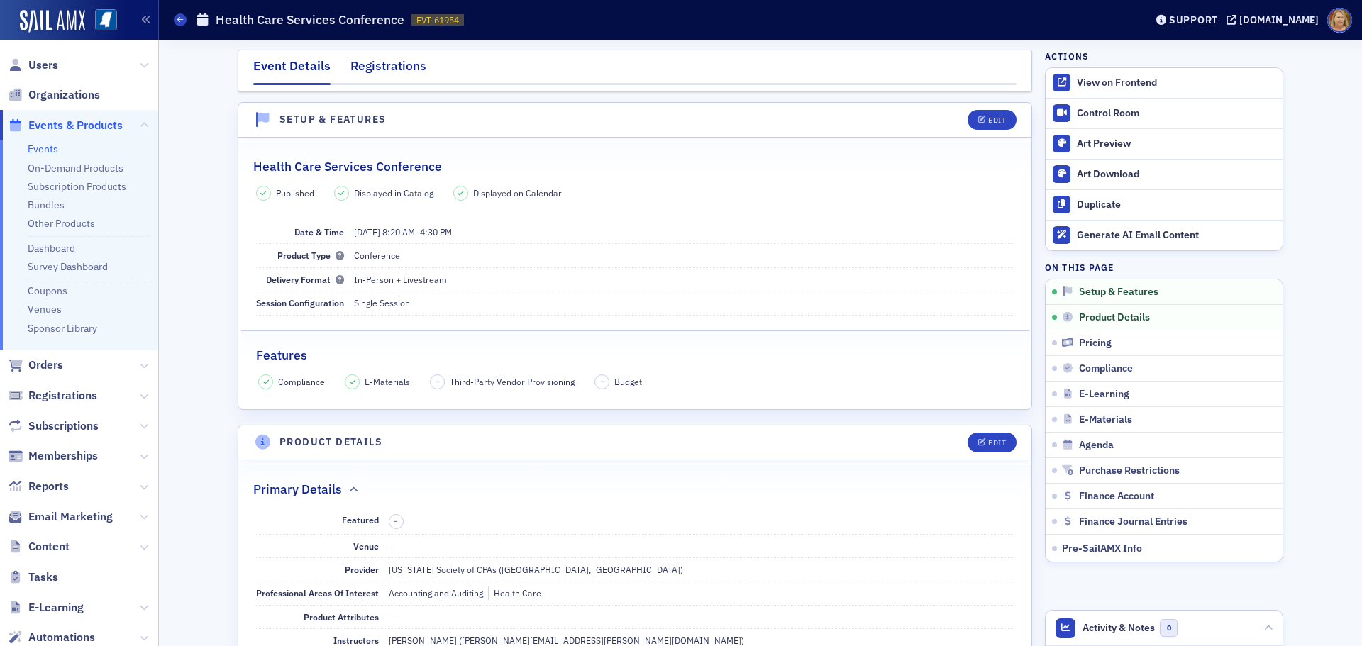
click at [371, 69] on div "Registrations" at bounding box center [388, 70] width 76 height 26
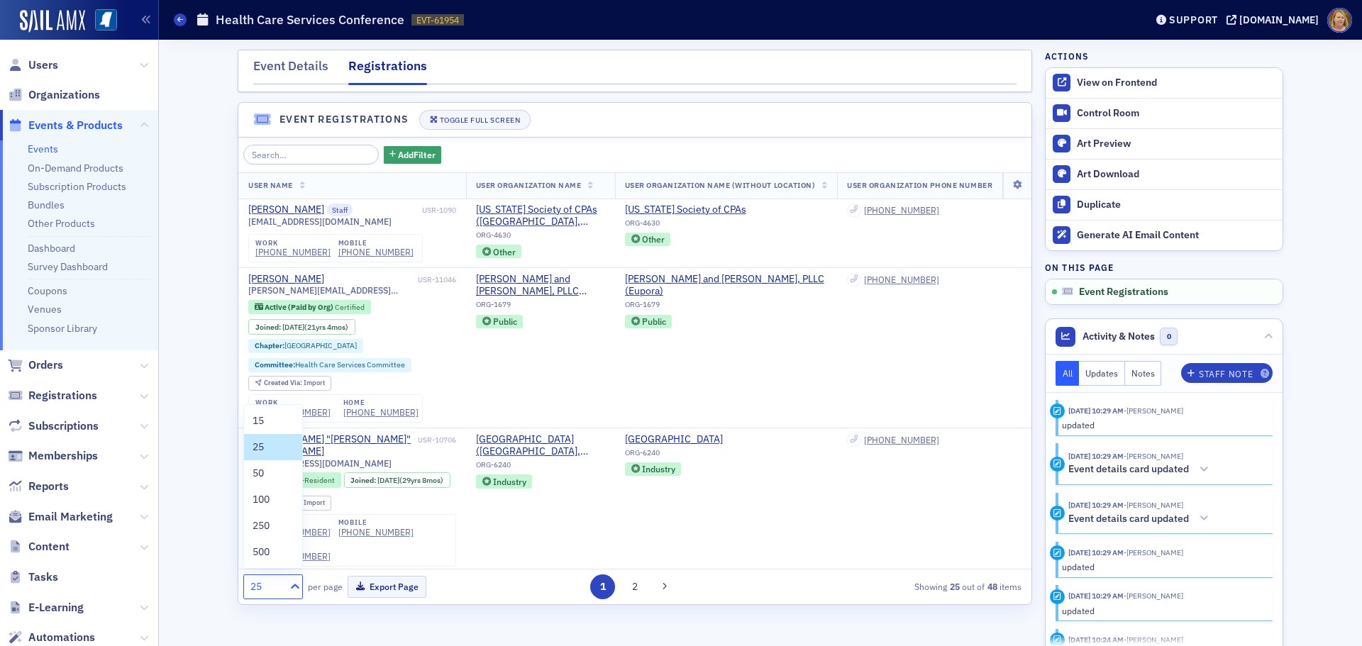
click at [294, 584] on icon at bounding box center [295, 586] width 14 height 14
click at [265, 472] on div "50" at bounding box center [272, 473] width 41 height 15
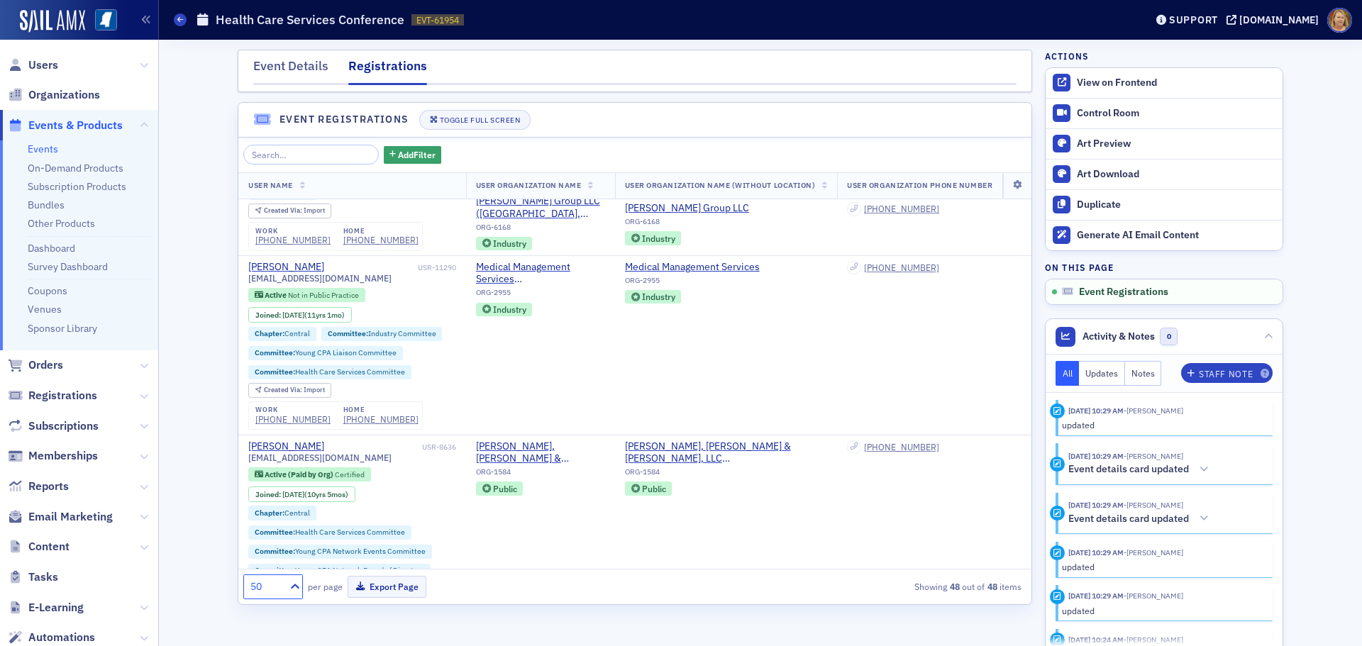
scroll to position [1064, 0]
